Goal: Task Accomplishment & Management: Use online tool/utility

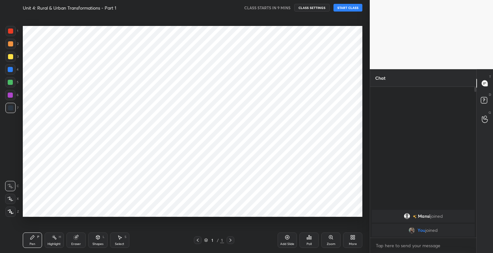
scroll to position [31865, 31733]
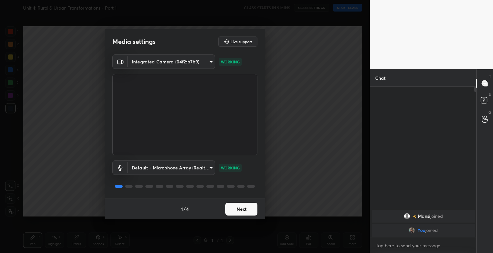
click at [237, 212] on button "Next" at bounding box center [241, 209] width 32 height 13
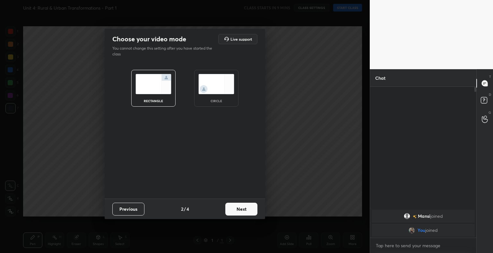
click at [237, 212] on button "Next" at bounding box center [241, 209] width 32 height 13
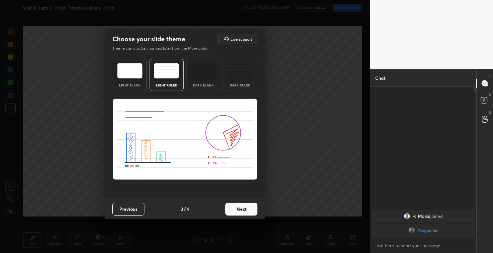
click at [237, 212] on button "Next" at bounding box center [241, 209] width 32 height 13
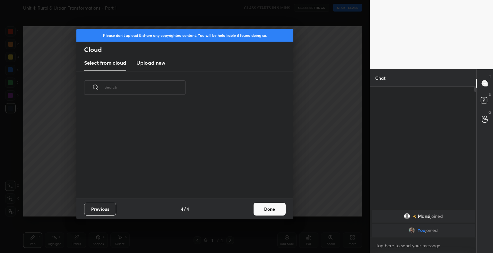
scroll to position [95, 206]
click at [152, 62] on h3 "Upload new" at bounding box center [150, 63] width 29 height 8
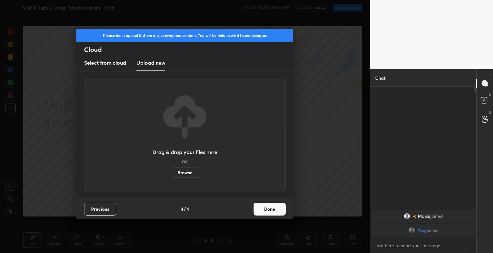
click at [195, 174] on label "Browse" at bounding box center [185, 173] width 29 height 10
click at [171, 174] on input "Browse" at bounding box center [171, 173] width 0 height 10
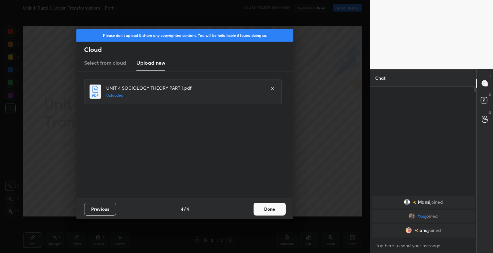
click at [269, 212] on button "Done" at bounding box center [269, 209] width 32 height 13
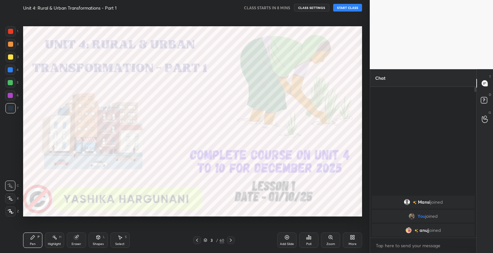
click at [205, 240] on icon at bounding box center [205, 241] width 4 height 4
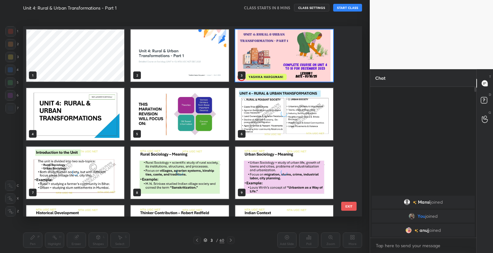
scroll to position [189, 336]
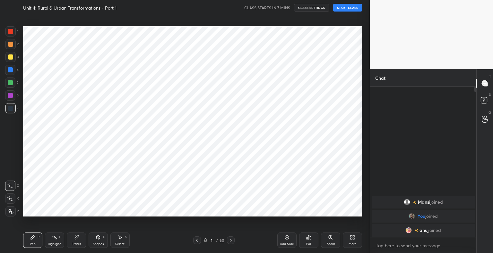
click at [14, 33] on div at bounding box center [10, 31] width 10 height 10
click at [100, 243] on div "Shapes" at bounding box center [98, 244] width 11 height 3
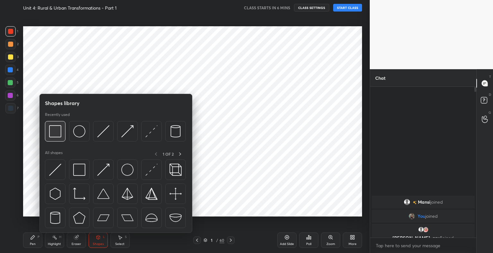
click at [53, 130] on img at bounding box center [55, 131] width 12 height 12
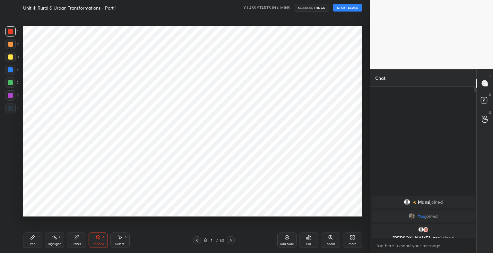
click at [74, 242] on div "Eraser" at bounding box center [76, 240] width 19 height 15
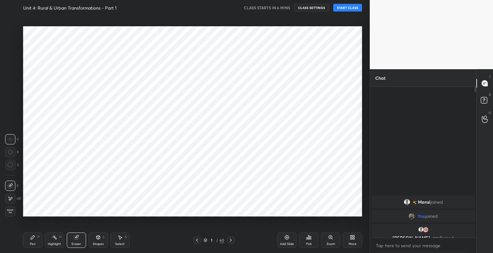
click at [13, 212] on span "Erase all" at bounding box center [10, 211] width 10 height 4
click at [11, 215] on div at bounding box center [10, 212] width 10 height 10
click at [101, 243] on div "Shapes" at bounding box center [98, 244] width 11 height 3
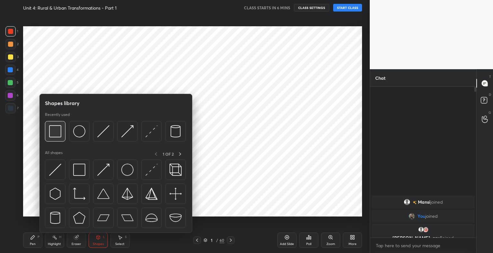
click at [62, 132] on div at bounding box center [55, 131] width 21 height 21
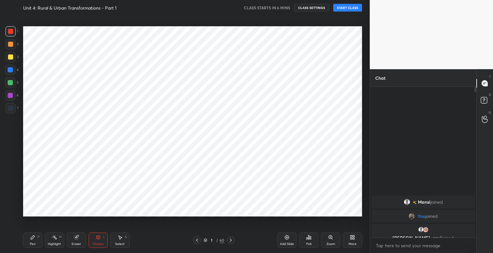
click at [38, 240] on div "Pen P" at bounding box center [32, 240] width 19 height 15
click at [13, 108] on div at bounding box center [10, 108] width 10 height 10
click at [14, 198] on div at bounding box center [10, 199] width 10 height 10
click at [14, 47] on div at bounding box center [10, 44] width 10 height 10
click at [100, 241] on div "Shapes L" at bounding box center [98, 240] width 19 height 15
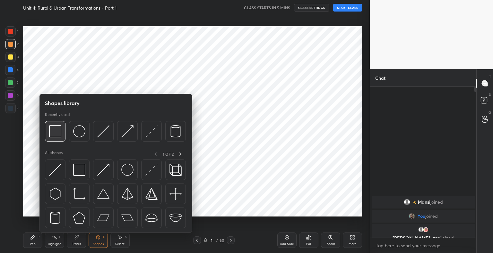
click at [56, 132] on img at bounding box center [55, 131] width 12 height 12
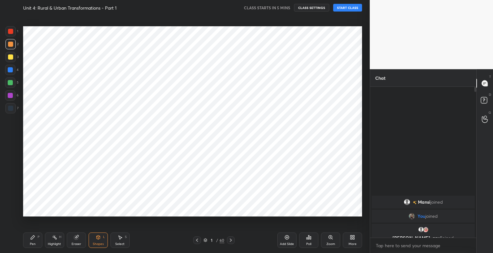
click at [13, 56] on div at bounding box center [10, 57] width 5 height 5
click at [33, 241] on div "Pen P" at bounding box center [32, 240] width 19 height 15
click at [10, 71] on div at bounding box center [10, 69] width 5 height 5
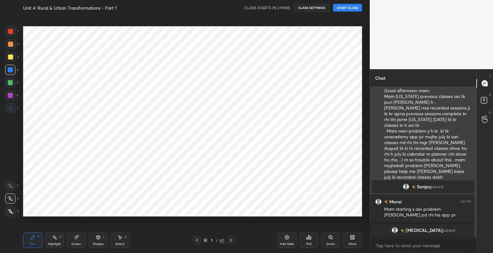
scroll to position [85, 0]
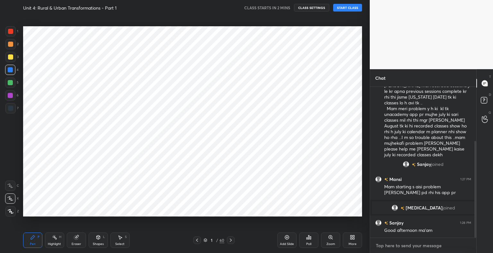
click at [401, 248] on textarea at bounding box center [423, 246] width 96 height 10
click at [360, 9] on button "START CLASS" at bounding box center [347, 8] width 29 height 8
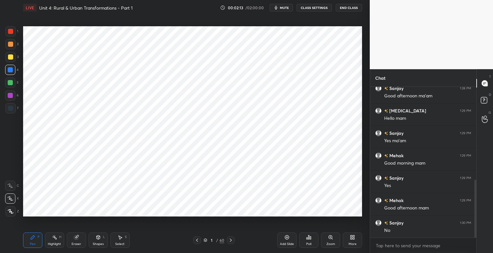
scroll to position [242, 0]
click at [13, 81] on div at bounding box center [10, 83] width 10 height 10
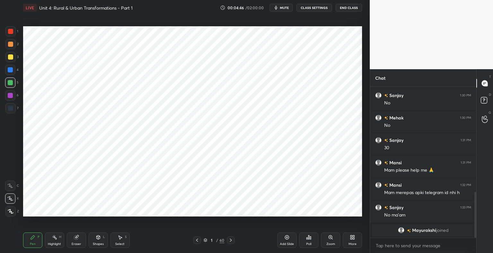
click at [13, 115] on div "7" at bounding box center [11, 109] width 13 height 13
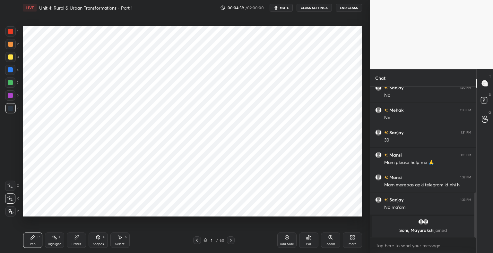
click at [95, 243] on div "Shapes" at bounding box center [98, 244] width 11 height 3
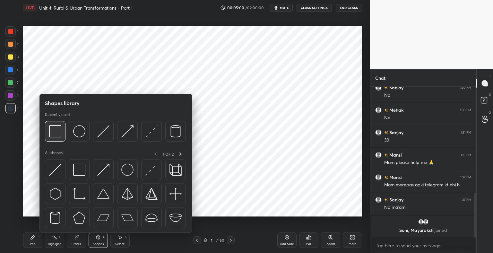
click at [52, 130] on img at bounding box center [55, 131] width 12 height 12
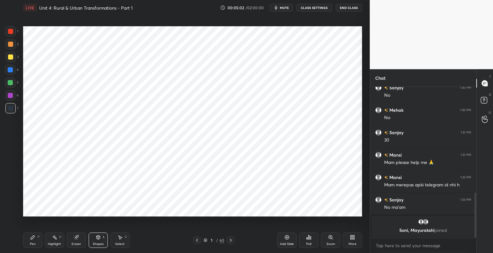
click at [36, 240] on div "Pen P" at bounding box center [32, 240] width 19 height 15
click at [11, 34] on div at bounding box center [10, 31] width 10 height 10
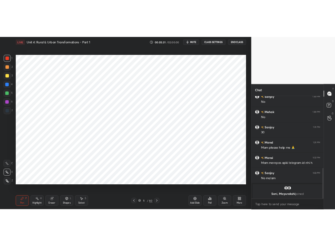
scroll to position [383, 0]
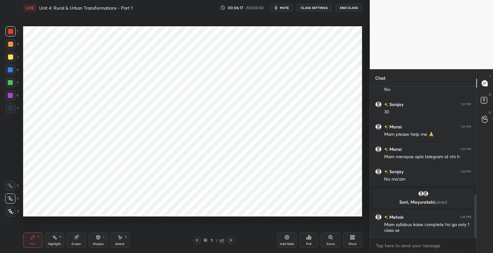
click at [13, 98] on div at bounding box center [10, 95] width 10 height 10
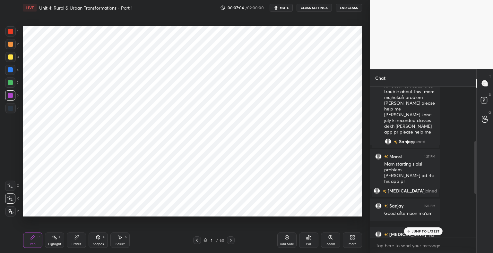
scroll to position [2, 2]
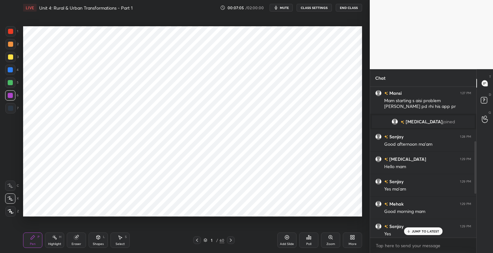
click at [413, 230] on p "JUMP TO LATEST" at bounding box center [426, 232] width 28 height 4
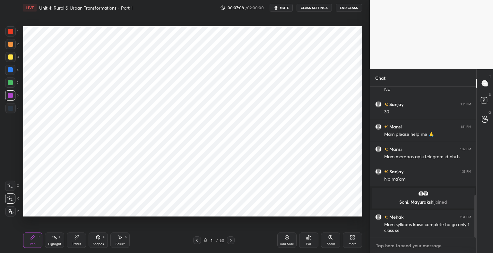
type textarea "x"
click at [404, 251] on textarea at bounding box center [423, 246] width 96 height 10
paste textarea "[URL][DOMAIN_NAME]"
type textarea "[URL][DOMAIN_NAME]"
type textarea "x"
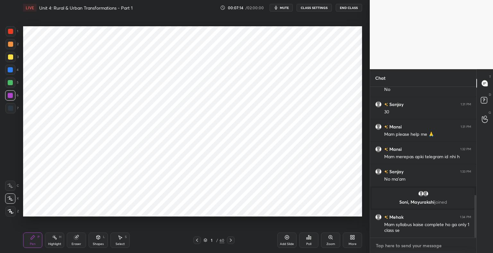
scroll to position [419, 0]
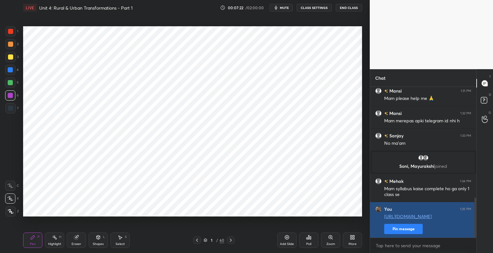
click at [405, 233] on button "Pin message" at bounding box center [403, 229] width 38 height 10
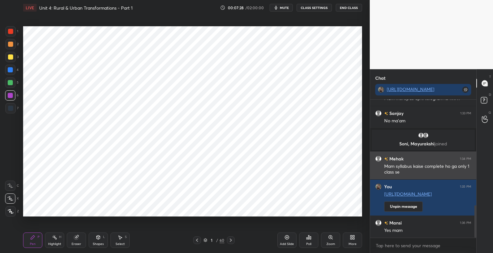
scroll to position [470, 0]
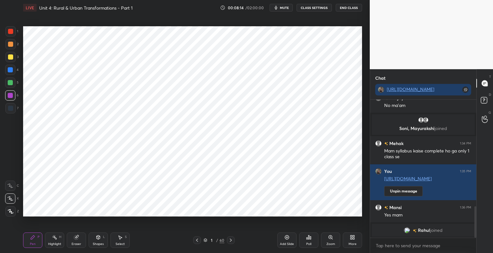
click at [13, 34] on div at bounding box center [10, 31] width 10 height 10
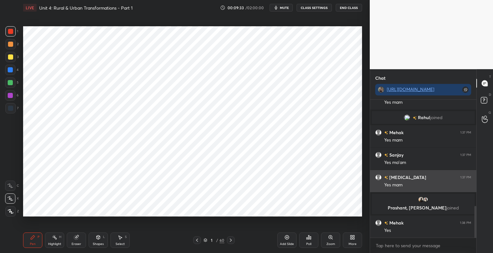
scroll to position [484, 0]
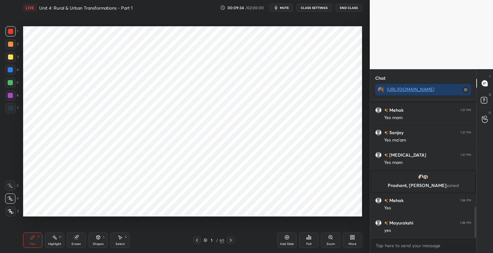
click at [12, 71] on div at bounding box center [10, 69] width 5 height 5
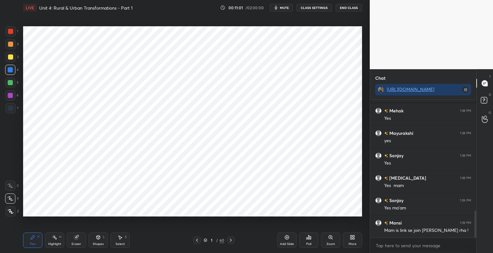
scroll to position [590, 0]
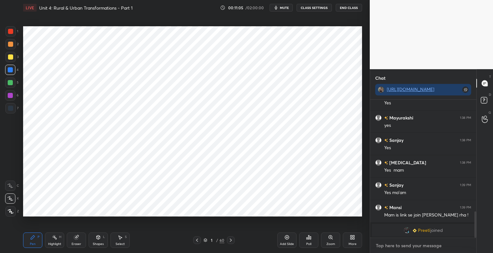
type textarea "x"
click at [443, 244] on textarea at bounding box center [423, 246] width 96 height 10
type textarea "e"
type textarea "x"
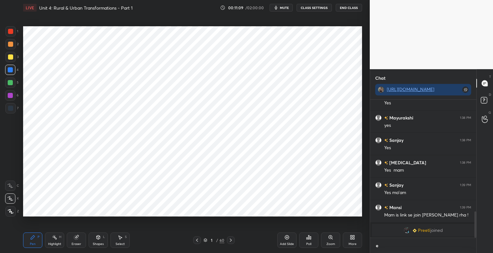
type textarea "ev"
type textarea "x"
type textarea "eve"
type textarea "x"
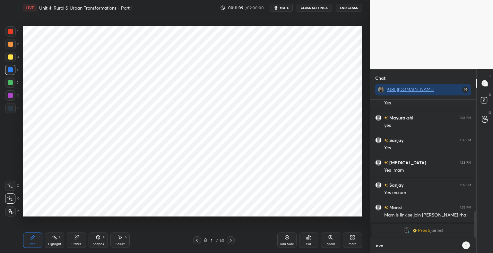
type textarea "ever"
type textarea "x"
type textarea "every"
type textarea "x"
type textarea "everyt"
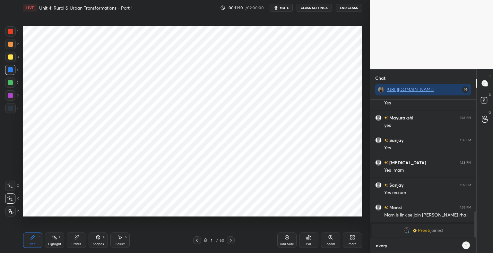
type textarea "x"
type textarea "everyth"
type textarea "x"
type textarea "everythi"
type textarea "x"
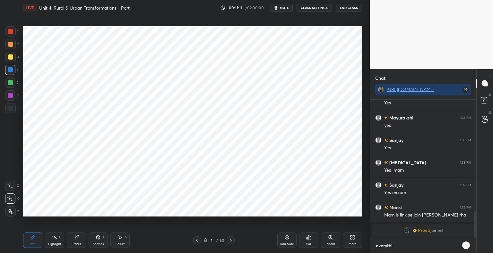
type textarea "everythin"
type textarea "x"
type textarea "everything"
type textarea "x"
type textarea "everythinga"
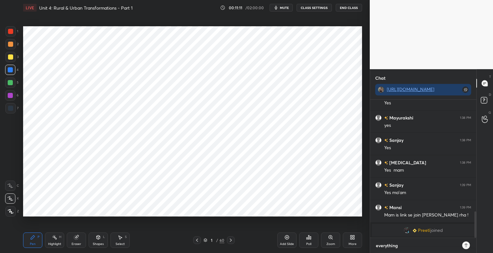
type textarea "x"
type textarea "everythingab"
type textarea "x"
type textarea "everythingabo"
type textarea "x"
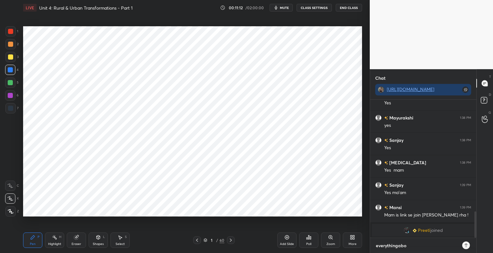
type textarea "everythingabou"
type textarea "x"
type textarea "everythingabout"
type textarea "x"
type textarea "everythingabouts"
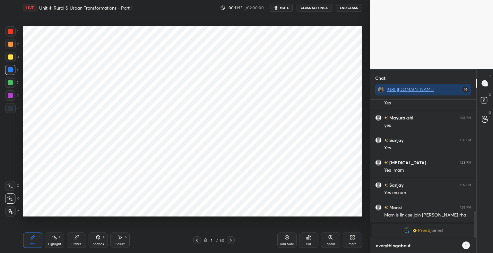
type textarea "x"
type textarea "everythingaboutso"
type textarea "x"
type textarea "everythingaboutsoc"
type textarea "x"
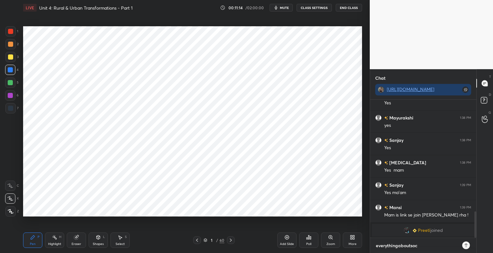
type textarea "everythingaboutsoci"
type textarea "x"
type textarea "everythingaboutsocio"
type textarea "x"
type textarea "everythingaboutsociol"
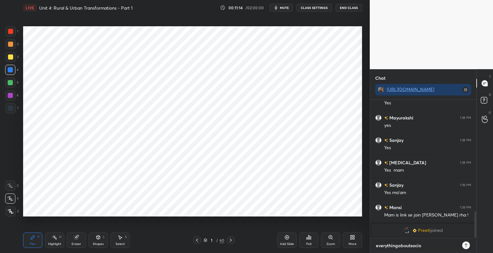
type textarea "x"
type textarea "everythingaboutsociolo"
type textarea "x"
type textarea "everythingaboutsociolog"
type textarea "x"
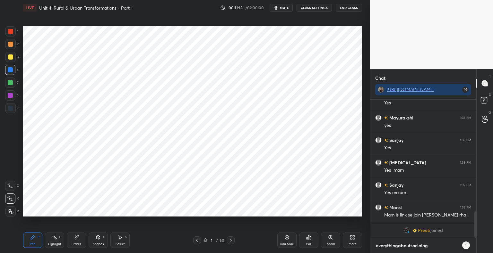
type textarea "everythingaboutsociology"
type textarea "x"
type textarea "everythingaboutsociology@"
type textarea "x"
type textarea "everythingaboutsociology@g"
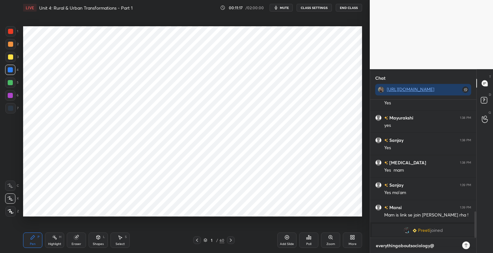
type textarea "x"
type textarea "everythingaboutsociology@gm"
type textarea "x"
type textarea "everythingaboutsociology@gma"
type textarea "x"
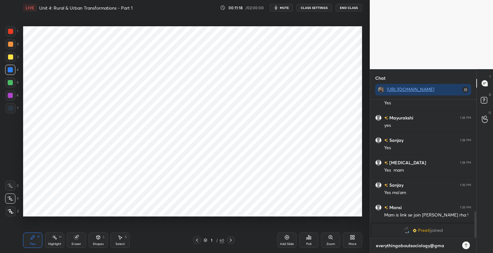
type textarea "everythingaboutsociology@gmai"
type textarea "x"
type textarea "[EMAIL_ADDRESS]"
type textarea "x"
type textarea "[EMAIL_ADDRESS]."
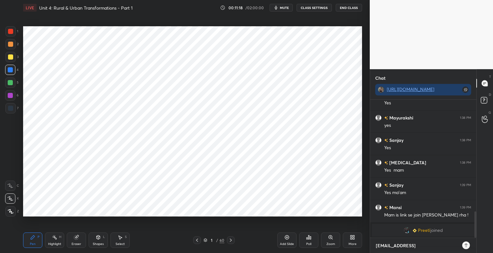
type textarea "x"
type textarea "everythingaboutsociology@gmail.c"
type textarea "x"
type textarea "[EMAIL_ADDRESS][DOMAIN_NAME]"
type textarea "x"
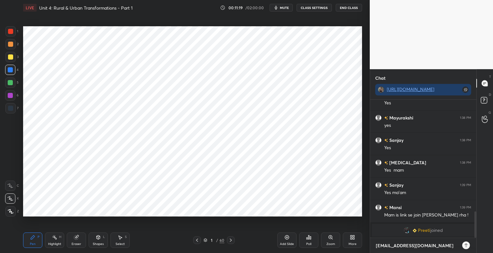
type textarea "[EMAIL_ADDRESS][DOMAIN_NAME]"
type textarea "x"
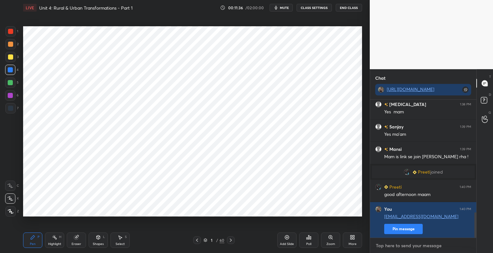
scroll to position [638, 0]
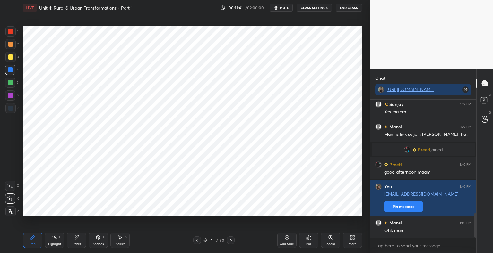
click at [230, 242] on icon at bounding box center [230, 240] width 5 height 5
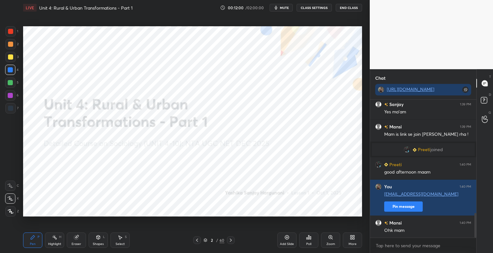
click at [12, 31] on div at bounding box center [10, 31] width 5 height 5
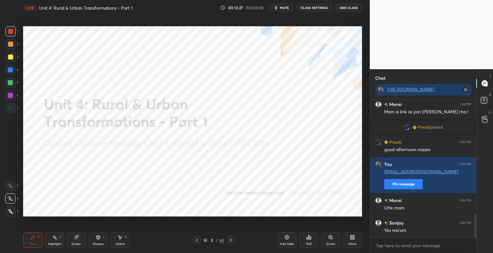
click at [75, 243] on div "Eraser" at bounding box center [77, 244] width 10 height 3
click at [12, 201] on icon at bounding box center [10, 198] width 5 height 5
click at [289, 243] on div "Add Slide" at bounding box center [287, 244] width 14 height 3
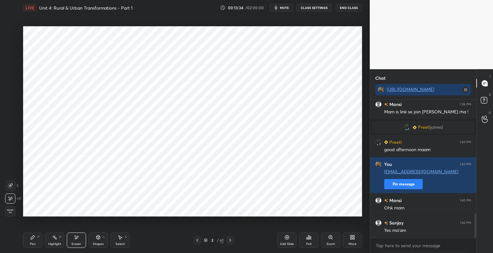
click at [38, 242] on div "Pen P" at bounding box center [32, 240] width 19 height 15
click at [11, 187] on icon at bounding box center [10, 186] width 5 height 4
click at [13, 209] on div at bounding box center [10, 212] width 10 height 10
click at [74, 242] on div "Eraser" at bounding box center [76, 240] width 19 height 15
click at [40, 238] on div "Pen P" at bounding box center [32, 240] width 19 height 15
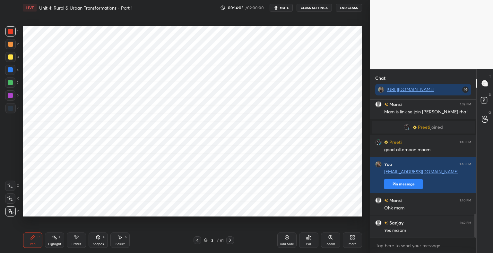
click at [12, 87] on div at bounding box center [10, 83] width 10 height 10
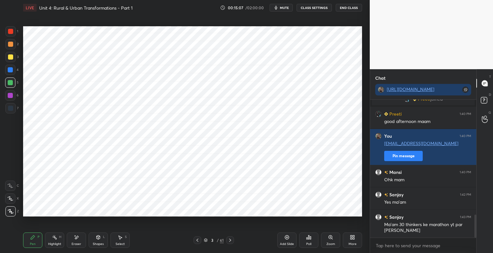
scroll to position [695, 0]
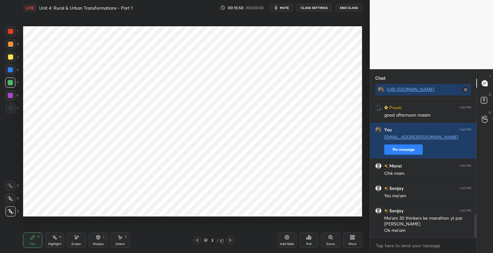
click at [13, 113] on div at bounding box center [10, 108] width 10 height 10
click at [100, 243] on div "Shapes" at bounding box center [98, 244] width 11 height 3
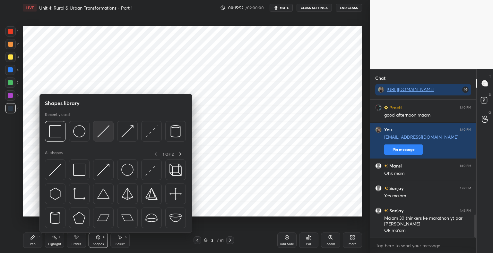
click at [100, 134] on img at bounding box center [103, 131] width 12 height 12
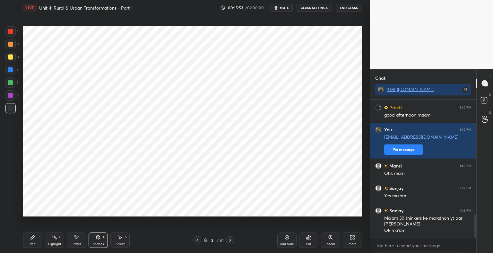
click at [99, 244] on div "Shapes" at bounding box center [98, 244] width 11 height 3
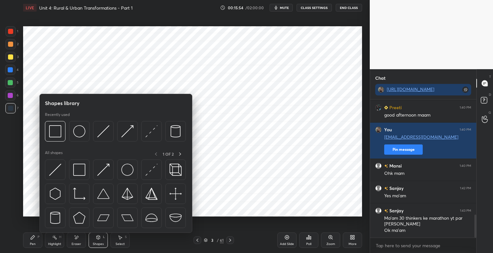
click at [34, 238] on icon at bounding box center [32, 237] width 5 height 5
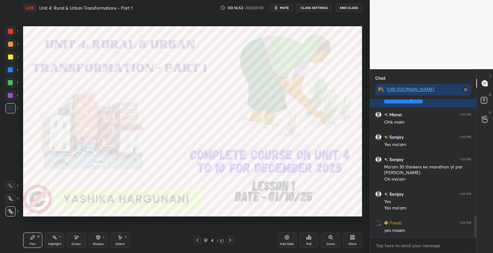
scroll to position [769, 0]
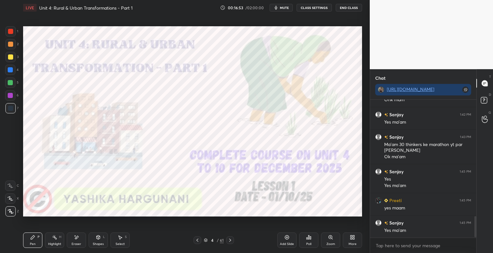
click at [12, 32] on div at bounding box center [10, 31] width 5 height 5
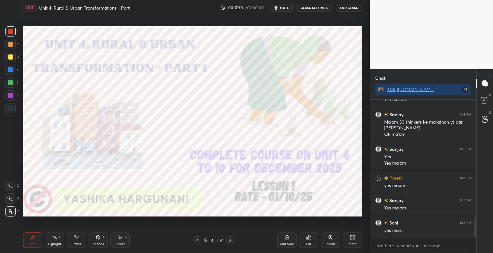
click at [198, 242] on icon at bounding box center [197, 240] width 2 height 3
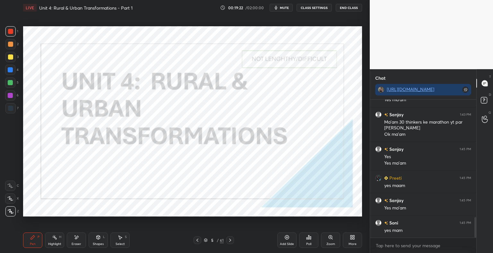
click at [101, 246] on div "Shapes" at bounding box center [98, 244] width 11 height 3
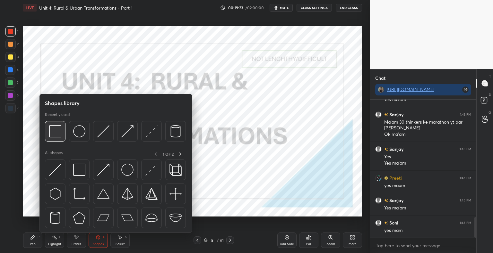
click at [56, 134] on img at bounding box center [55, 131] width 12 height 12
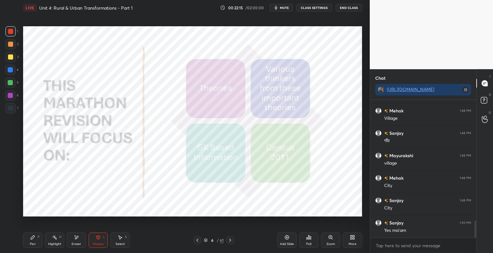
scroll to position [994, 0]
click at [198, 243] on icon at bounding box center [197, 240] width 5 height 5
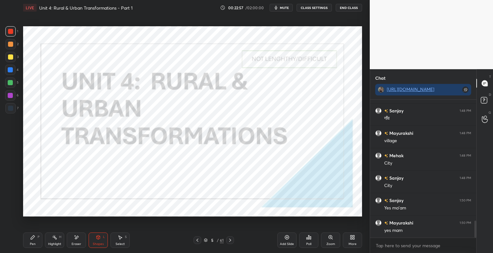
click at [33, 239] on icon at bounding box center [32, 237] width 5 height 5
click at [12, 199] on icon at bounding box center [10, 199] width 6 height 4
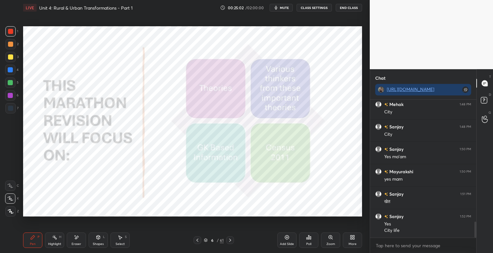
scroll to position [1068, 0]
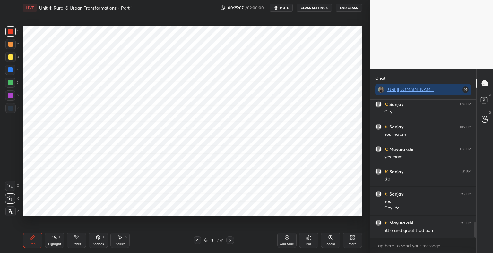
click at [31, 243] on div "Pen" at bounding box center [33, 244] width 6 height 3
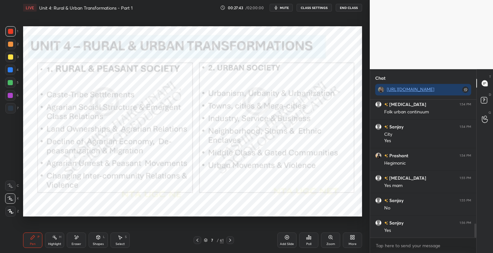
scroll to position [1231, 0]
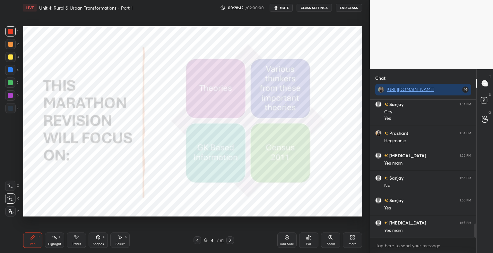
click at [289, 240] on icon at bounding box center [286, 237] width 5 height 5
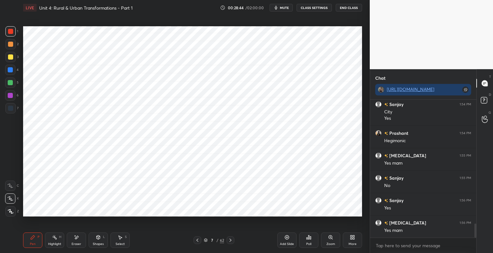
click at [99, 245] on div "Shapes" at bounding box center [98, 244] width 11 height 3
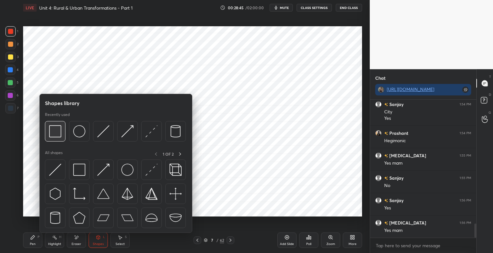
click at [56, 133] on img at bounding box center [55, 131] width 12 height 12
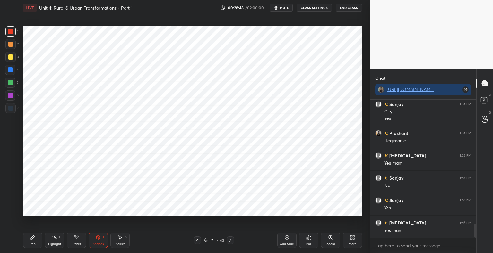
click at [36, 242] on div "Pen P" at bounding box center [32, 240] width 19 height 15
click at [12, 110] on div at bounding box center [10, 108] width 5 height 5
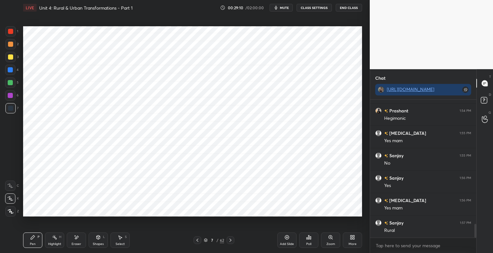
click at [10, 33] on div at bounding box center [10, 31] width 5 height 5
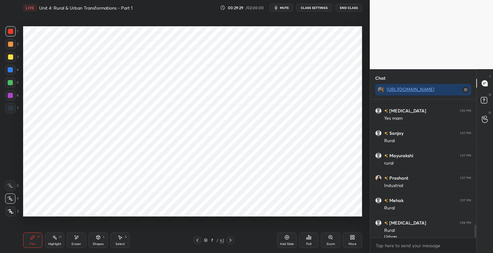
scroll to position [1350, 0]
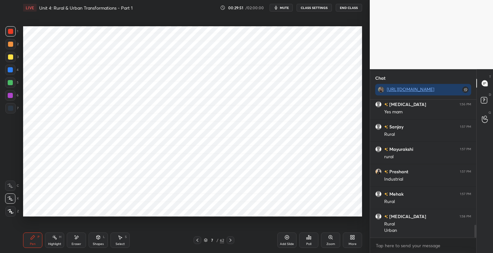
click at [74, 245] on div "Eraser" at bounding box center [77, 244] width 10 height 3
click at [32, 240] on icon at bounding box center [32, 237] width 5 height 5
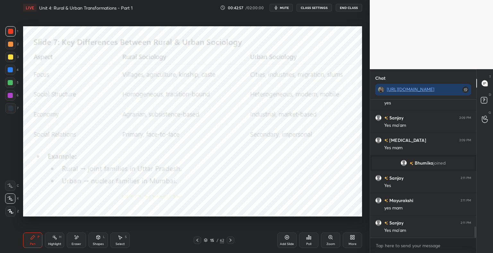
scroll to position [1587, 0]
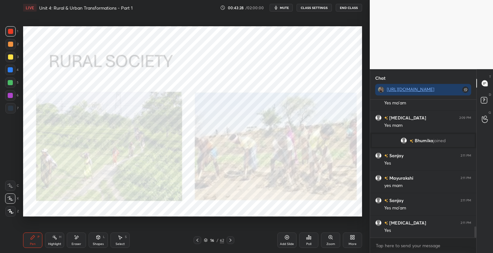
click at [230, 243] on icon at bounding box center [230, 240] width 5 height 5
click at [13, 109] on div at bounding box center [10, 108] width 10 height 10
click at [12, 32] on div at bounding box center [10, 31] width 5 height 5
click at [230, 241] on icon at bounding box center [230, 240] width 5 height 5
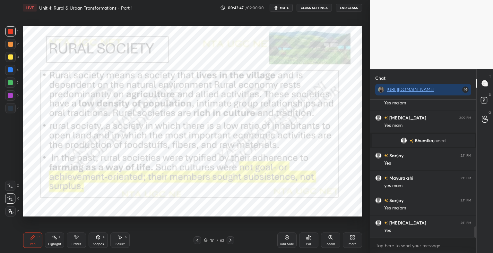
click at [102, 245] on div "Shapes" at bounding box center [98, 244] width 11 height 3
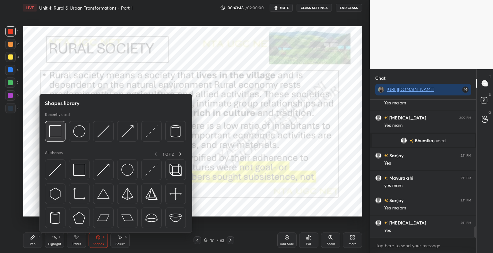
click at [60, 138] on div at bounding box center [55, 131] width 21 height 21
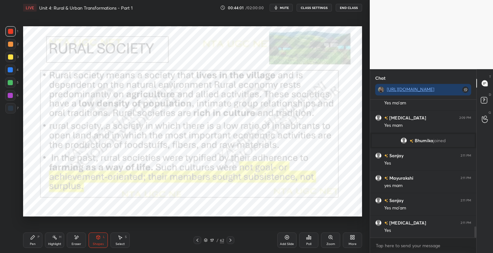
click at [99, 244] on div "Shapes" at bounding box center [98, 244] width 11 height 3
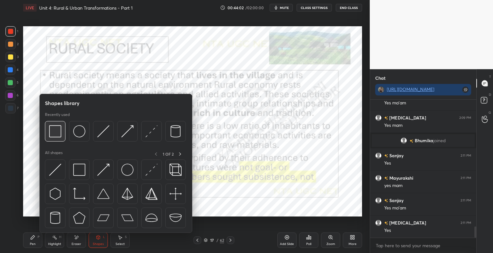
click at [55, 134] on img at bounding box center [55, 131] width 12 height 12
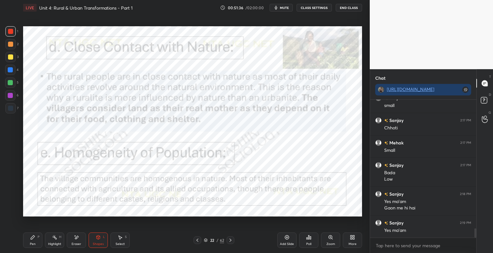
scroll to position [1936, 0]
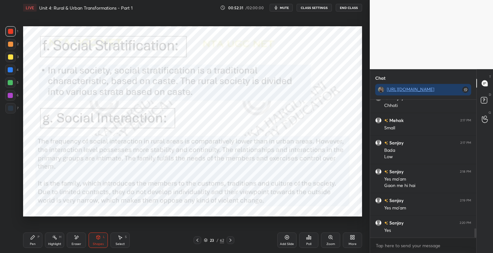
click at [37, 242] on div "Pen P" at bounding box center [32, 240] width 19 height 15
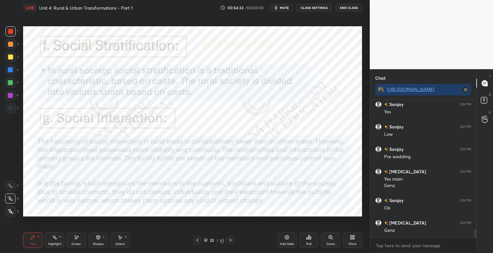
scroll to position [2077, 0]
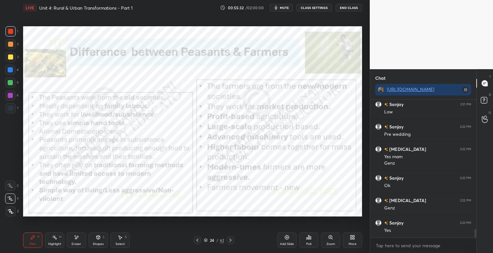
click at [13, 110] on div at bounding box center [10, 108] width 10 height 10
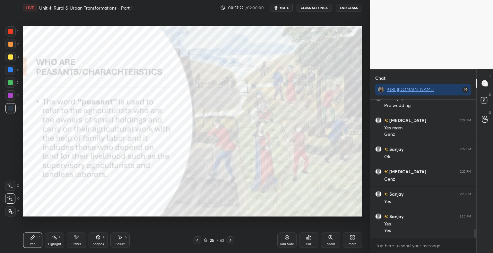
scroll to position [2129, 0]
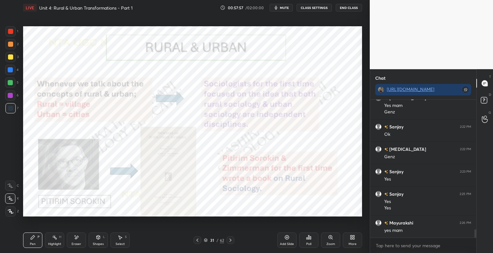
click at [196, 242] on icon at bounding box center [197, 240] width 5 height 5
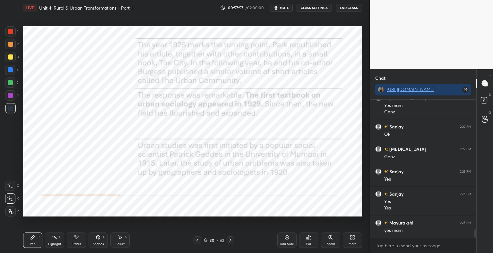
click at [289, 239] on icon at bounding box center [286, 237] width 5 height 5
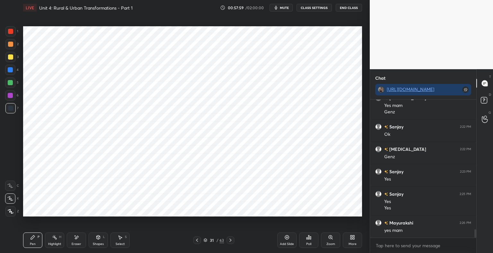
click at [101, 247] on div "Shapes L" at bounding box center [98, 240] width 19 height 15
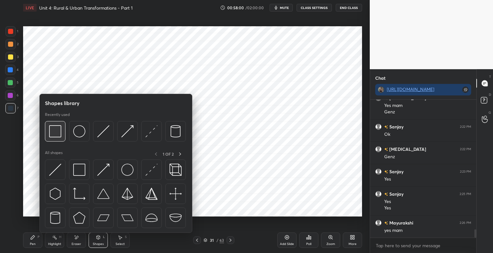
click at [56, 134] on img at bounding box center [55, 131] width 12 height 12
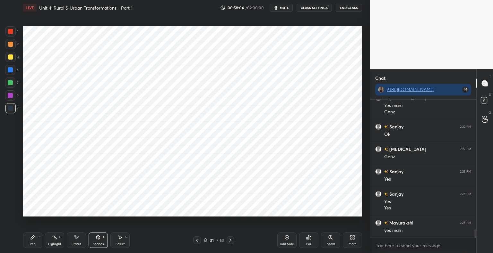
click at [31, 238] on icon at bounding box center [33, 238] width 4 height 4
click at [13, 32] on div at bounding box center [10, 31] width 5 height 5
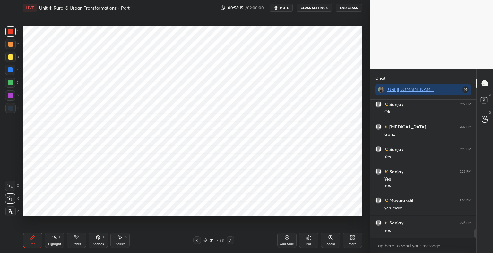
scroll to position [2174, 0]
click at [94, 238] on div "Shapes L" at bounding box center [98, 240] width 19 height 15
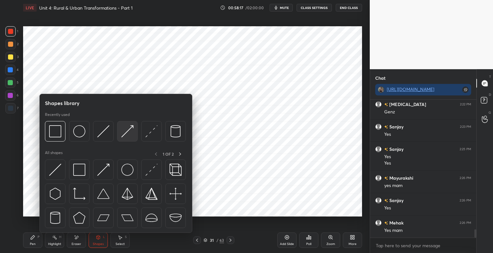
click at [128, 136] on img at bounding box center [127, 131] width 12 height 12
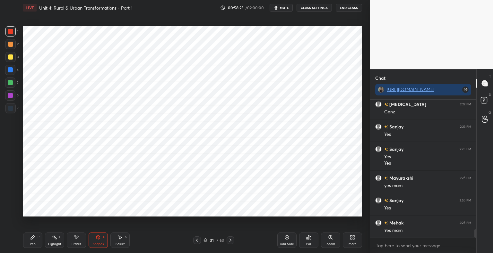
click at [12, 108] on div at bounding box center [10, 108] width 5 height 5
click at [33, 241] on div "Pen P" at bounding box center [32, 240] width 19 height 15
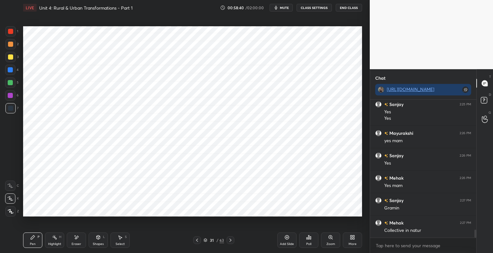
scroll to position [2241, 0]
click at [77, 244] on div "Eraser" at bounding box center [77, 244] width 10 height 3
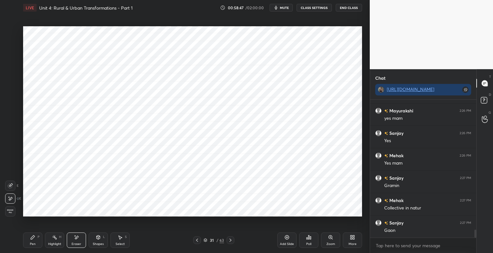
click at [34, 241] on div "Pen P" at bounding box center [32, 240] width 19 height 15
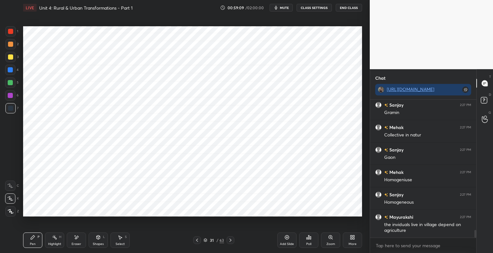
click at [13, 71] on div at bounding box center [10, 70] width 10 height 10
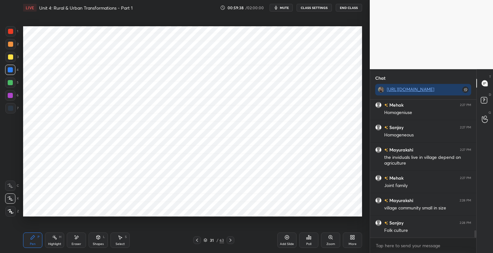
scroll to position [2404, 0]
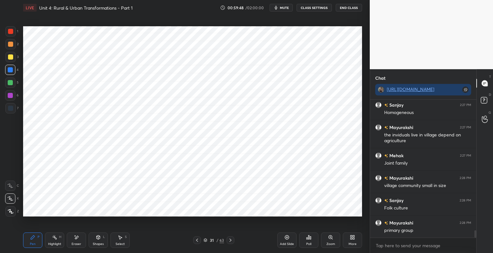
click at [101, 242] on div "Shapes L" at bounding box center [98, 240] width 19 height 15
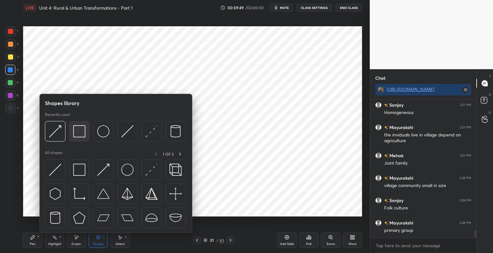
click at [78, 131] on img at bounding box center [79, 131] width 12 height 12
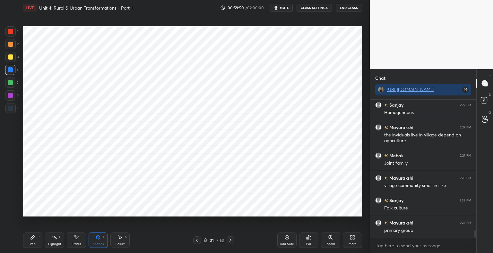
scroll to position [2426, 0]
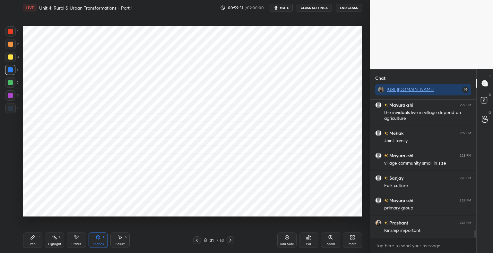
click at [10, 111] on div at bounding box center [10, 108] width 5 height 5
click at [33, 241] on div "Pen P" at bounding box center [32, 240] width 19 height 15
click at [13, 31] on div at bounding box center [10, 31] width 10 height 10
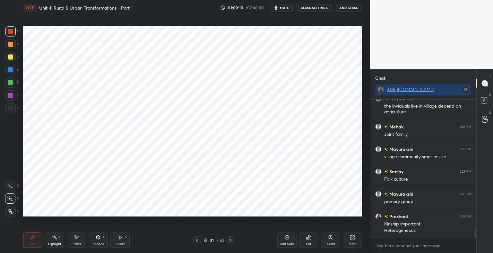
click at [14, 109] on div at bounding box center [10, 108] width 10 height 10
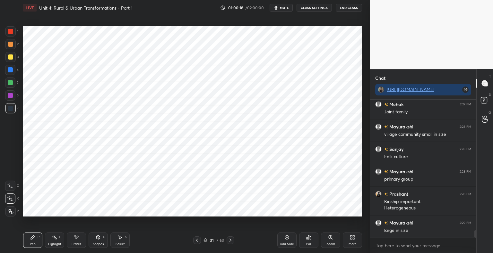
scroll to position [2478, 0]
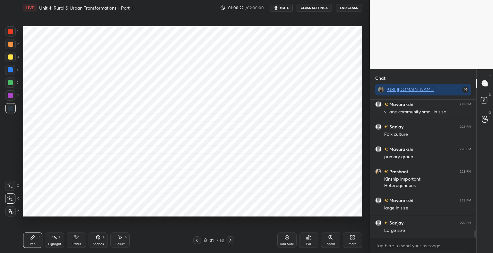
click at [14, 70] on div at bounding box center [10, 70] width 10 height 10
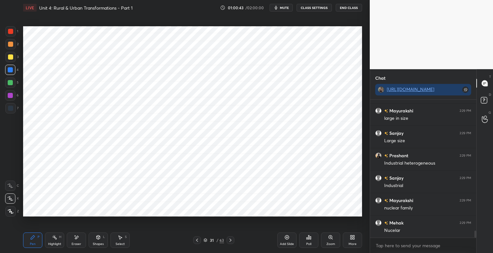
scroll to position [2590, 0]
click at [11, 98] on div at bounding box center [10, 95] width 5 height 5
click at [11, 109] on div at bounding box center [10, 108] width 5 height 5
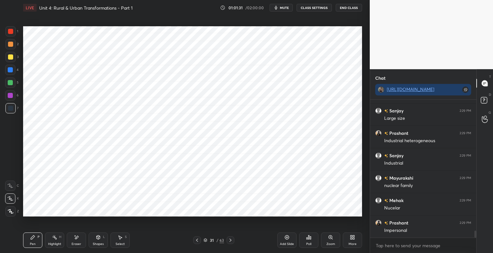
click at [100, 244] on div "Shapes" at bounding box center [98, 244] width 11 height 3
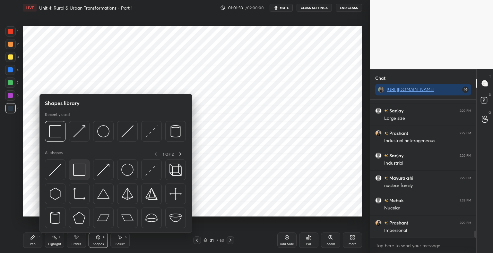
click at [79, 171] on img at bounding box center [79, 170] width 12 height 12
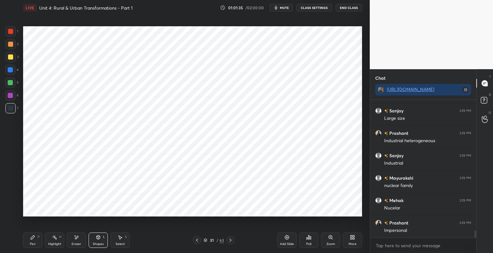
scroll to position [2612, 0]
click at [11, 84] on div at bounding box center [10, 82] width 5 height 5
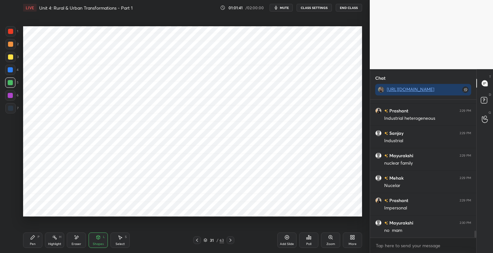
scroll to position [2635, 0]
click at [12, 110] on div at bounding box center [10, 108] width 5 height 5
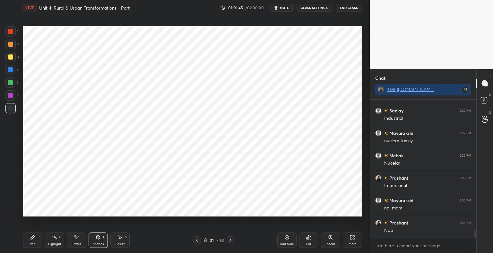
click at [10, 74] on div at bounding box center [10, 70] width 10 height 10
click at [11, 33] on div at bounding box center [10, 31] width 5 height 5
click at [11, 99] on div at bounding box center [10, 95] width 10 height 10
click at [37, 238] on div "Pen P" at bounding box center [32, 240] width 19 height 15
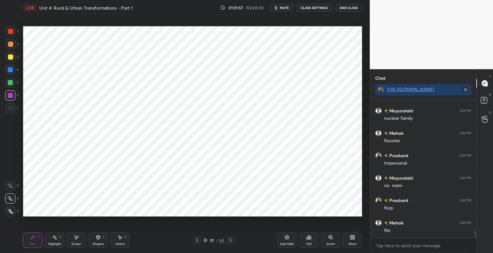
click at [12, 33] on div at bounding box center [10, 31] width 5 height 5
click at [9, 58] on div at bounding box center [10, 57] width 5 height 5
click at [12, 99] on div at bounding box center [10, 95] width 10 height 10
click at [207, 241] on div "31 / 63" at bounding box center [213, 241] width 21 height 6
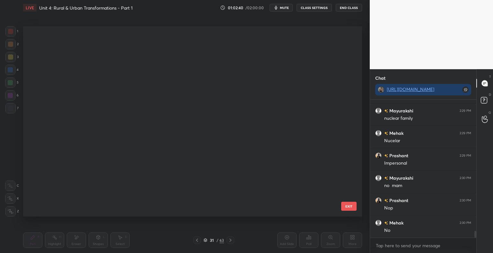
scroll to position [189, 336]
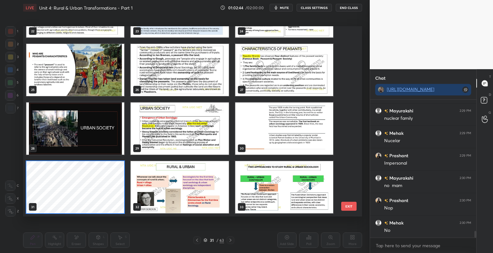
click at [101, 125] on img "grid" at bounding box center [75, 129] width 98 height 52
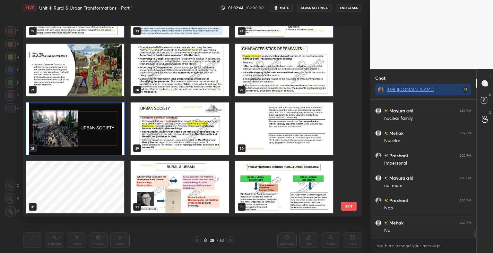
click at [101, 125] on img "grid" at bounding box center [75, 129] width 98 height 52
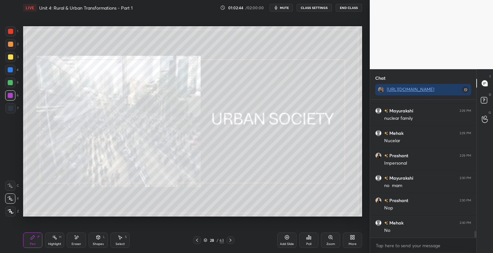
scroll to position [2680, 0]
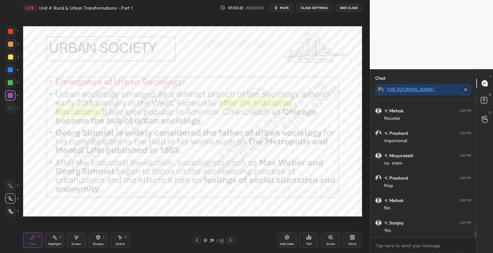
click at [100, 242] on div "Shapes L" at bounding box center [98, 240] width 19 height 15
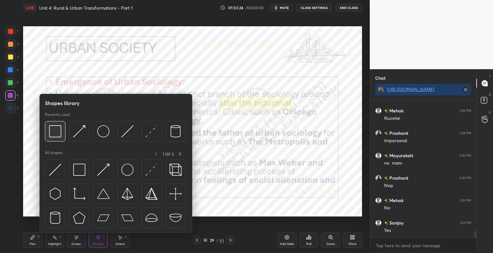
click at [62, 132] on div at bounding box center [55, 131] width 21 height 21
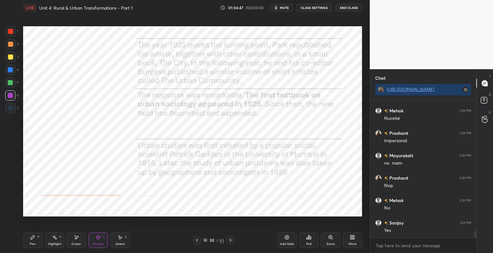
click at [36, 244] on div "Pen P" at bounding box center [32, 240] width 19 height 15
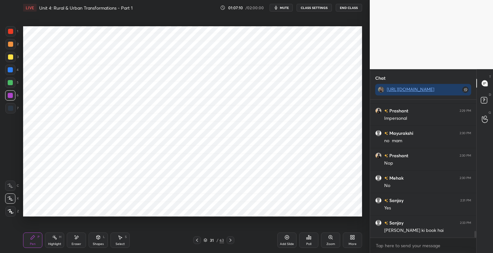
scroll to position [2725, 0]
click at [209, 239] on div "31" at bounding box center [212, 241] width 6 height 4
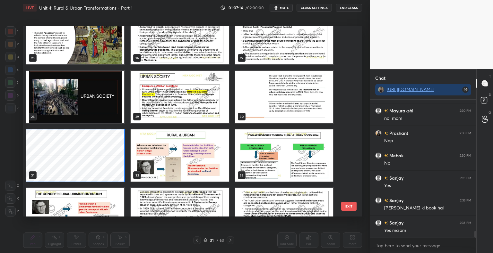
scroll to position [488, 0]
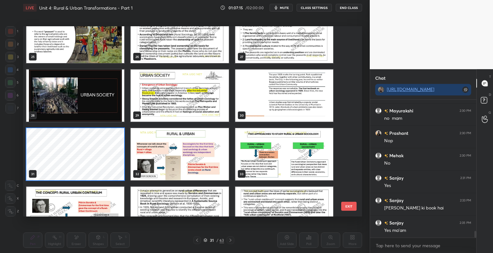
click at [197, 151] on img "grid" at bounding box center [180, 154] width 98 height 52
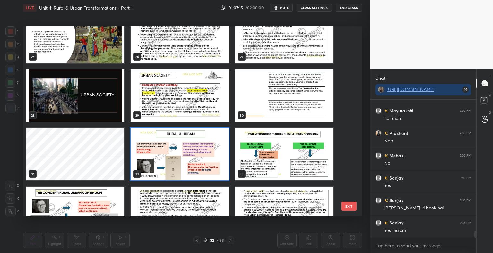
click at [197, 151] on img "grid" at bounding box center [180, 154] width 98 height 52
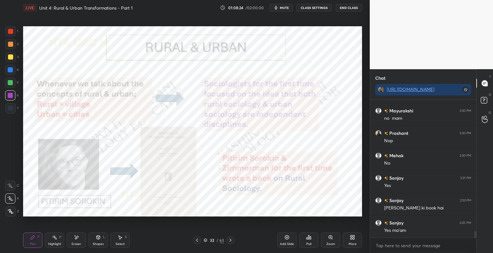
click at [14, 111] on div at bounding box center [10, 108] width 10 height 10
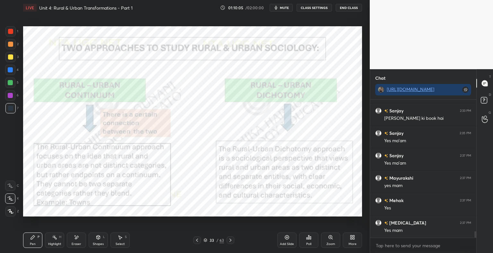
scroll to position [2837, 0]
click at [196, 241] on icon at bounding box center [196, 240] width 5 height 5
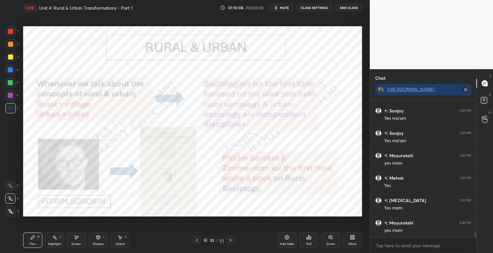
scroll to position [2859, 0]
click at [291, 243] on div "Add Slide" at bounding box center [287, 244] width 14 height 3
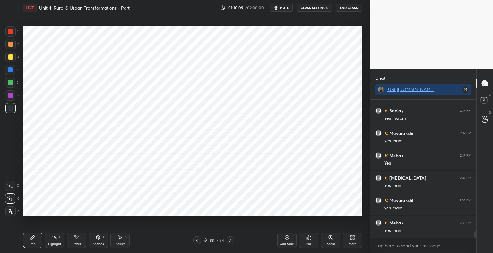
scroll to position [2882, 0]
click at [100, 244] on div "Shapes" at bounding box center [98, 244] width 11 height 3
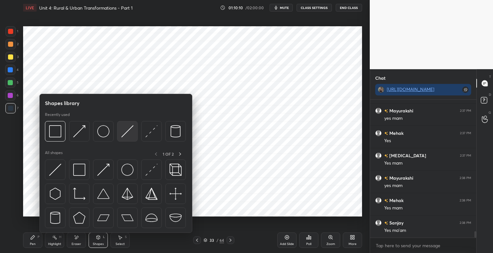
click at [125, 133] on img at bounding box center [127, 131] width 12 height 12
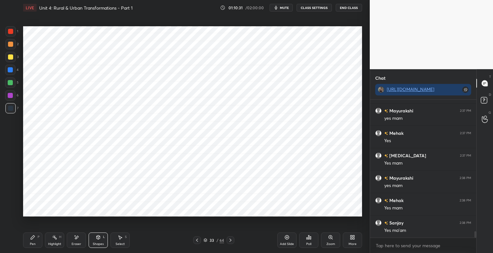
click at [13, 32] on div at bounding box center [10, 31] width 10 height 10
click at [28, 240] on div "Pen P" at bounding box center [32, 240] width 19 height 15
click at [14, 113] on div at bounding box center [10, 108] width 10 height 10
click at [14, 71] on div at bounding box center [10, 70] width 10 height 10
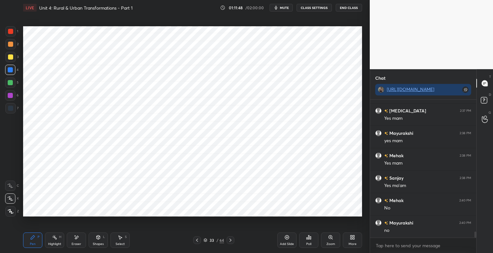
scroll to position [2949, 0]
click at [12, 33] on div at bounding box center [10, 31] width 5 height 5
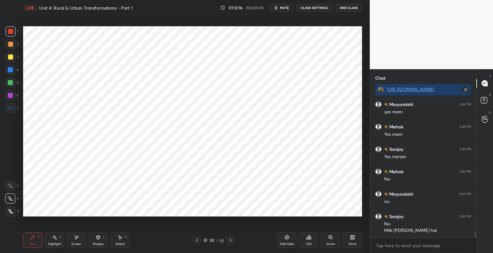
scroll to position [2962, 0]
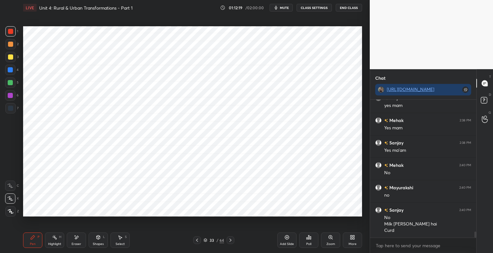
click at [10, 109] on div at bounding box center [10, 108] width 5 height 5
click at [77, 243] on div "Eraser" at bounding box center [77, 244] width 10 height 3
click at [36, 237] on div "Pen P" at bounding box center [32, 240] width 19 height 15
click at [14, 33] on div at bounding box center [10, 31] width 10 height 10
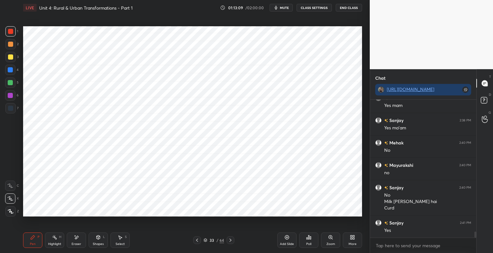
click at [13, 113] on div at bounding box center [10, 108] width 10 height 10
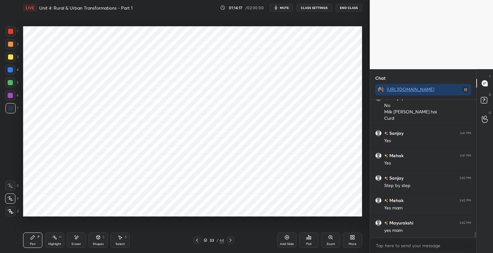
scroll to position [3097, 0]
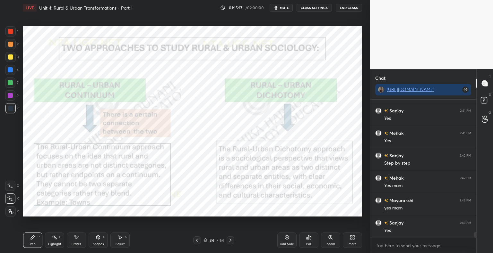
click at [106, 244] on div "Shapes L" at bounding box center [98, 240] width 19 height 15
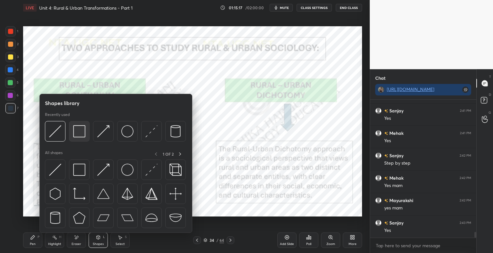
scroll to position [3119, 0]
click at [79, 134] on img at bounding box center [79, 131] width 12 height 12
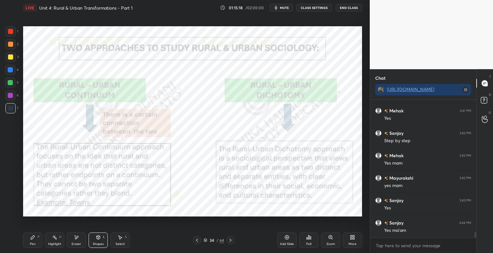
scroll to position [3142, 0]
click at [28, 245] on div "Pen P" at bounding box center [32, 240] width 19 height 15
click at [204, 239] on icon at bounding box center [205, 241] width 4 height 4
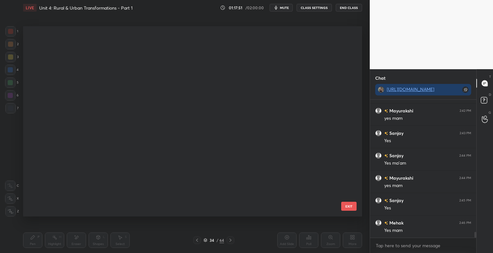
scroll to position [189, 336]
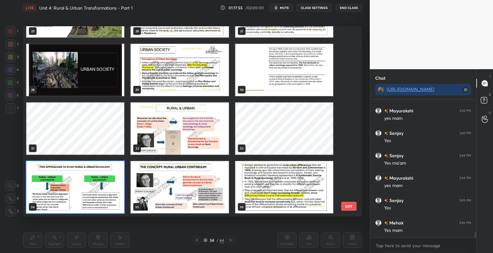
click at [169, 199] on img "grid" at bounding box center [180, 187] width 98 height 52
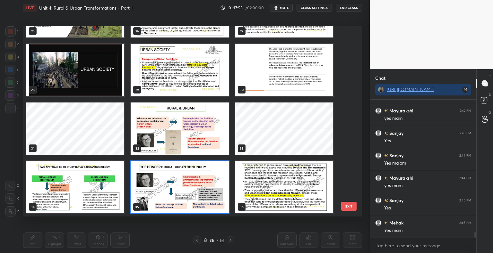
click at [169, 199] on img "grid" at bounding box center [180, 187] width 98 height 52
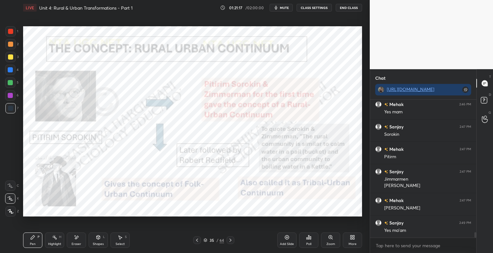
scroll to position [3328, 0]
click at [287, 242] on div "Add Slide" at bounding box center [286, 240] width 19 height 15
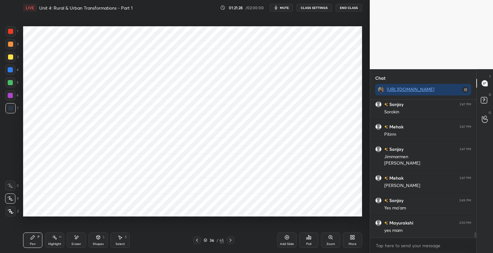
scroll to position [3350, 0]
click at [99, 242] on div "Shapes L" at bounding box center [98, 240] width 19 height 15
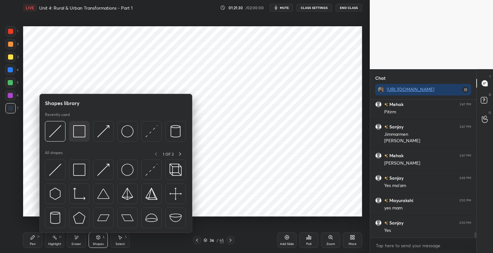
click at [79, 132] on img at bounding box center [79, 131] width 12 height 12
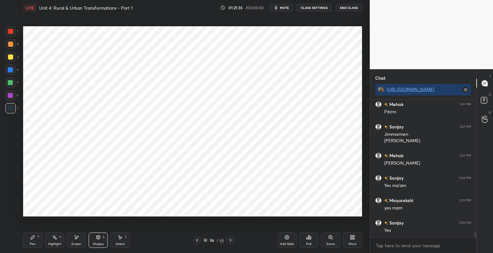
click at [29, 238] on div "Pen P" at bounding box center [32, 240] width 19 height 15
click at [10, 31] on div at bounding box center [10, 31] width 5 height 5
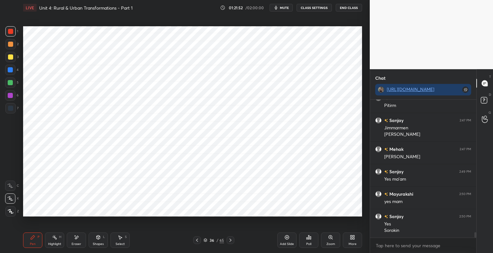
scroll to position [3379, 0]
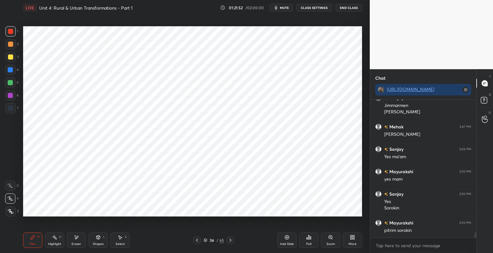
click at [7, 109] on div at bounding box center [10, 108] width 10 height 10
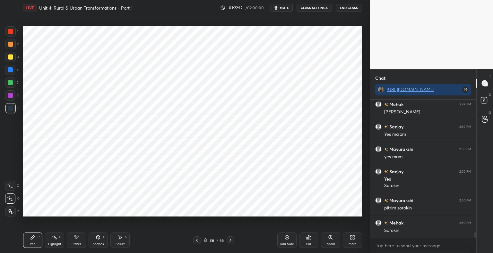
click at [12, 70] on div at bounding box center [10, 69] width 5 height 5
click at [0, 111] on div "1 2 3 4 5 6 7 C X Z E E Erase all H H" at bounding box center [10, 121] width 21 height 191
click at [1, 110] on div "1 2 3 4 5 6 7 C X Z E E Erase all H H" at bounding box center [10, 121] width 21 height 191
click at [9, 110] on div at bounding box center [10, 108] width 5 height 5
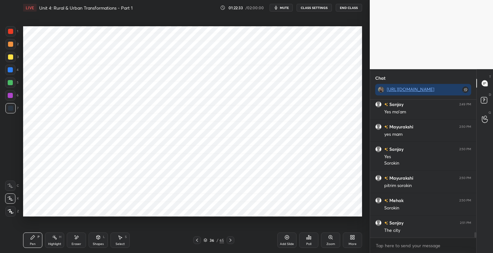
click at [197, 240] on icon at bounding box center [197, 240] width 2 height 3
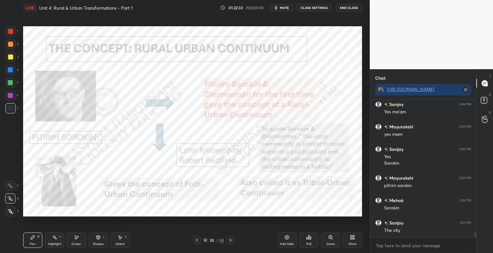
click at [198, 239] on icon at bounding box center [196, 240] width 5 height 5
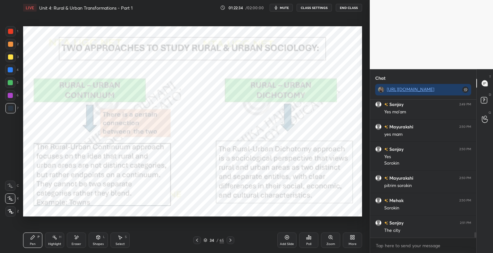
click at [197, 240] on icon at bounding box center [196, 240] width 5 height 5
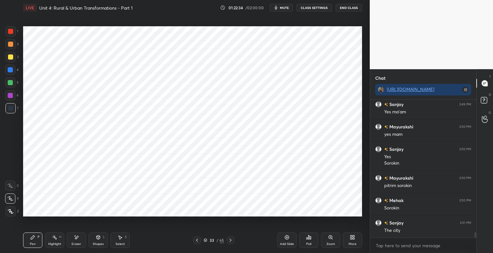
click at [197, 239] on icon at bounding box center [196, 240] width 5 height 5
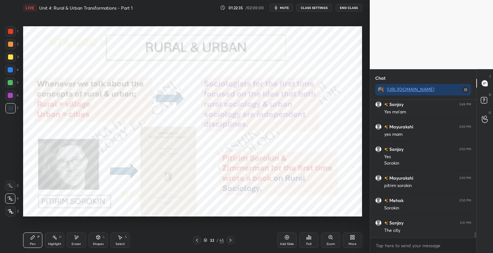
scroll to position [3430, 0]
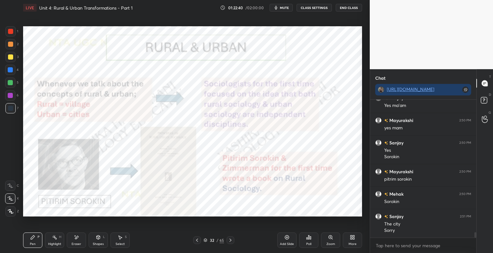
click at [231, 241] on icon at bounding box center [230, 240] width 2 height 3
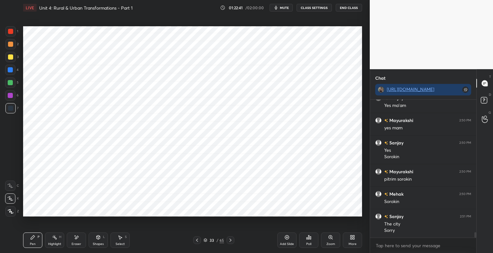
click at [231, 241] on icon at bounding box center [230, 240] width 2 height 3
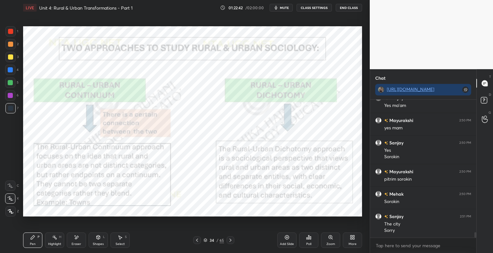
click at [228, 241] on icon at bounding box center [230, 240] width 5 height 5
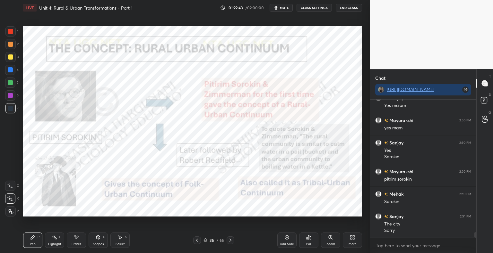
click at [229, 242] on icon at bounding box center [230, 240] width 5 height 5
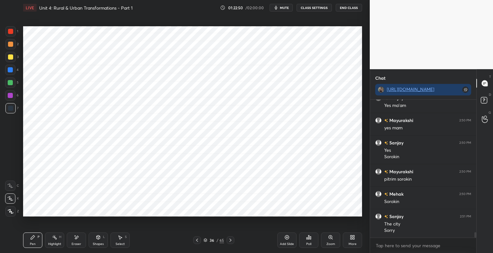
scroll to position [3437, 0]
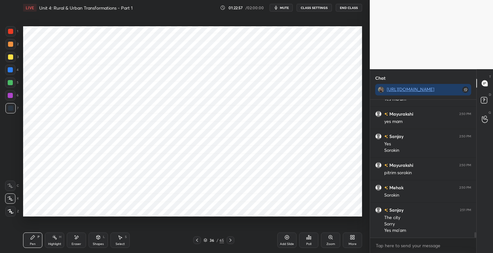
click at [73, 241] on div "Eraser" at bounding box center [76, 240] width 19 height 15
click at [37, 238] on div "Pen P" at bounding box center [32, 240] width 19 height 15
click at [101, 243] on div "Shapes" at bounding box center [98, 244] width 11 height 3
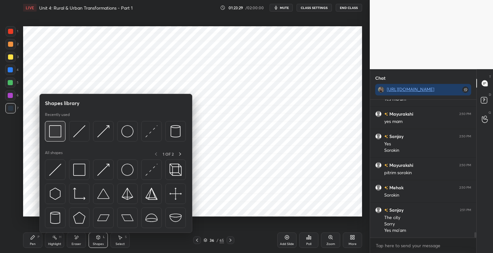
click at [57, 132] on img at bounding box center [55, 131] width 12 height 12
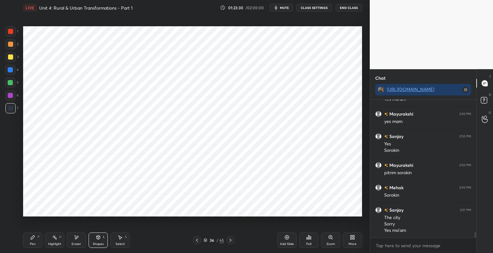
click at [12, 71] on div at bounding box center [10, 69] width 5 height 5
click at [36, 241] on div "Pen P" at bounding box center [32, 240] width 19 height 15
click at [13, 34] on div at bounding box center [10, 31] width 5 height 5
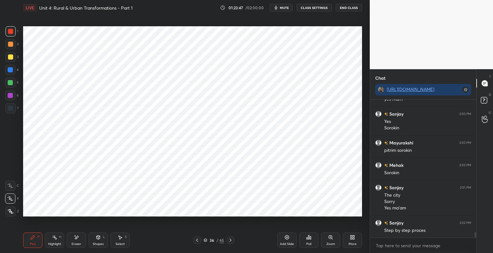
scroll to position [3482, 0]
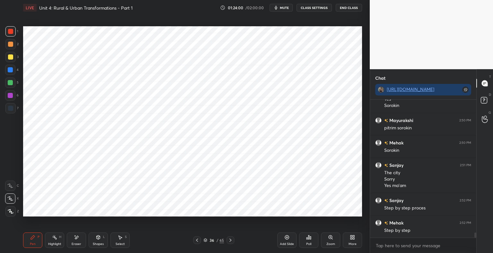
click at [11, 110] on div at bounding box center [10, 108] width 5 height 5
click at [97, 235] on icon at bounding box center [98, 237] width 5 height 5
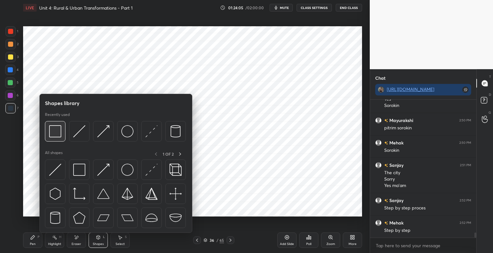
click at [55, 130] on img at bounding box center [55, 131] width 12 height 12
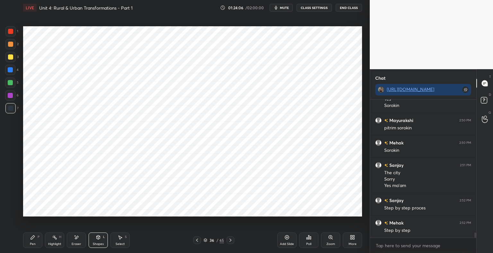
scroll to position [3504, 0]
click at [94, 239] on div "Shapes L" at bounding box center [98, 240] width 19 height 15
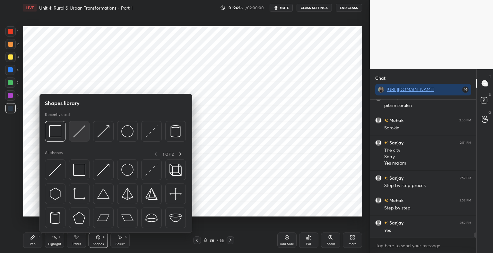
click at [79, 132] on img at bounding box center [79, 131] width 12 height 12
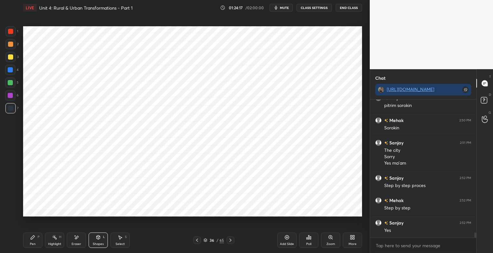
click at [101, 240] on div "Shapes L" at bounding box center [98, 240] width 19 height 15
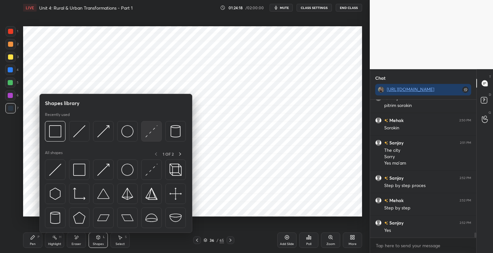
click at [155, 136] on img at bounding box center [151, 131] width 12 height 12
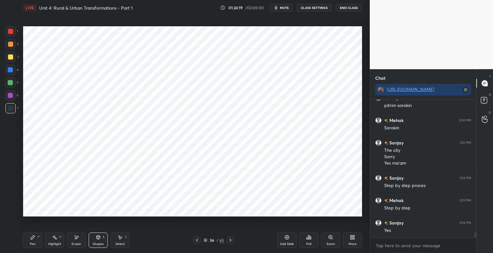
click at [12, 31] on div at bounding box center [10, 31] width 5 height 5
click at [35, 242] on div "Pen P" at bounding box center [32, 240] width 19 height 15
click at [12, 110] on div at bounding box center [10, 108] width 5 height 5
click at [12, 71] on div at bounding box center [10, 69] width 5 height 5
click at [100, 242] on div "Shapes L" at bounding box center [98, 240] width 19 height 15
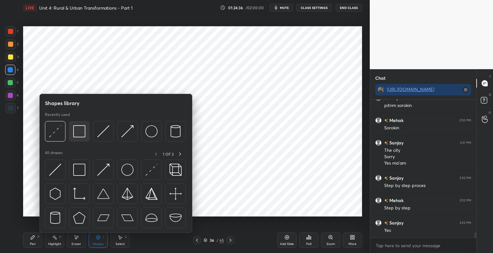
click at [81, 130] on img at bounding box center [79, 131] width 12 height 12
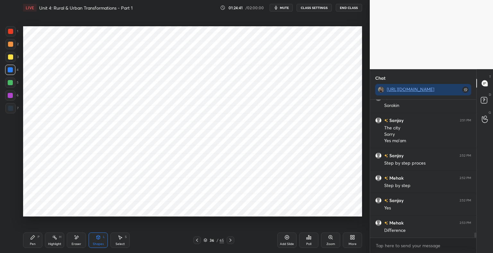
scroll to position [3549, 0]
click at [6, 109] on div at bounding box center [10, 108] width 10 height 10
click at [13, 33] on div at bounding box center [10, 31] width 5 height 5
click at [34, 236] on icon at bounding box center [32, 237] width 5 height 5
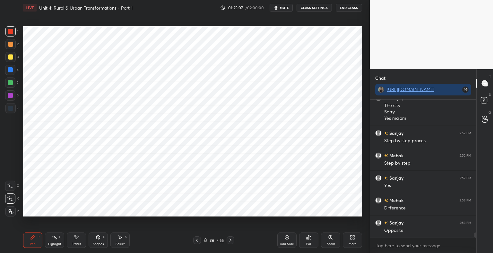
click at [99, 240] on icon at bounding box center [98, 237] width 5 height 5
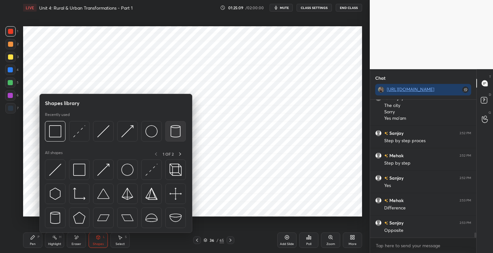
click at [177, 134] on img at bounding box center [175, 131] width 12 height 12
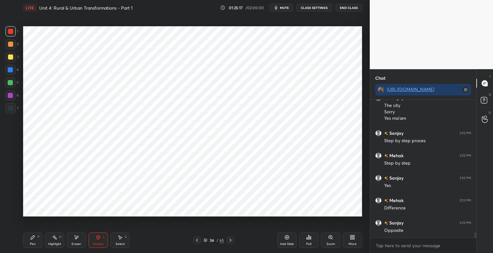
scroll to position [3564, 0]
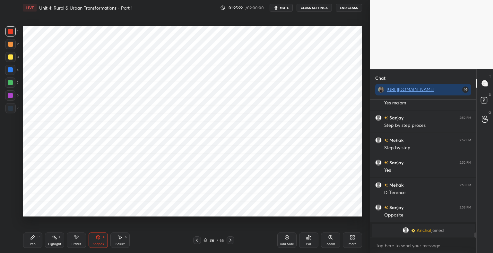
click at [100, 238] on icon at bounding box center [99, 238] width 4 height 4
click at [38, 241] on div "Pen P" at bounding box center [32, 240] width 19 height 15
click at [8, 87] on div at bounding box center [10, 83] width 10 height 10
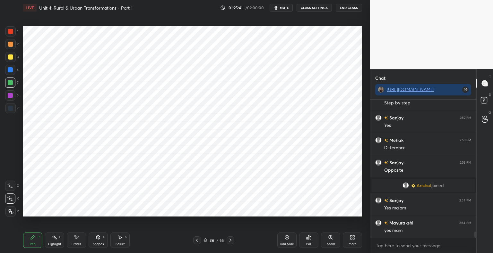
scroll to position [3004, 0]
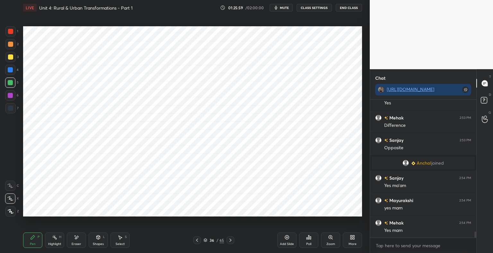
click at [286, 241] on div "Add Slide" at bounding box center [286, 240] width 19 height 15
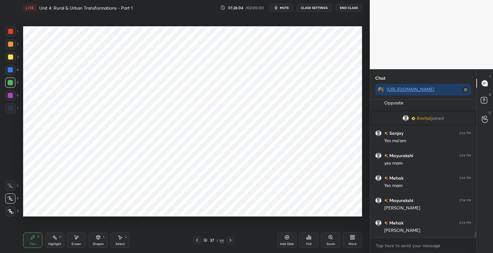
scroll to position [3072, 0]
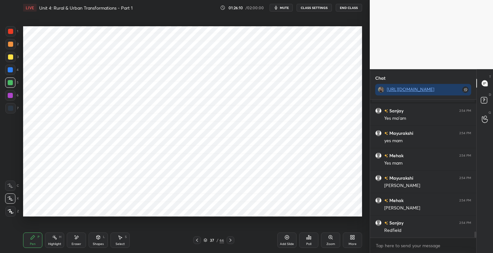
click at [15, 111] on div "7" at bounding box center [11, 108] width 13 height 10
click at [11, 71] on div at bounding box center [10, 69] width 5 height 5
click at [13, 32] on div at bounding box center [10, 31] width 5 height 5
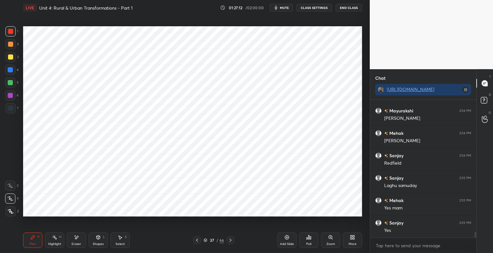
click at [13, 109] on div at bounding box center [10, 108] width 5 height 5
click at [13, 31] on div at bounding box center [10, 31] width 10 height 10
click at [12, 111] on div at bounding box center [10, 108] width 5 height 5
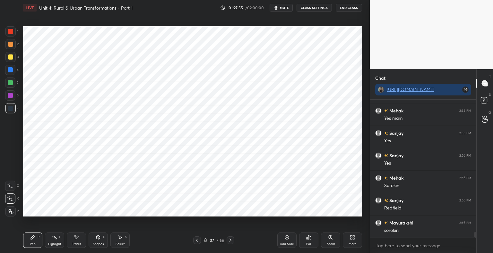
scroll to position [3251, 0]
click at [14, 61] on div at bounding box center [10, 57] width 10 height 10
click at [98, 237] on icon at bounding box center [99, 237] width 4 height 1
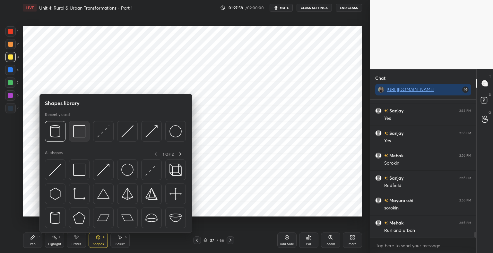
click at [74, 132] on img at bounding box center [79, 131] width 12 height 12
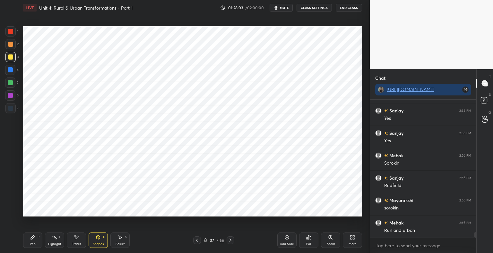
scroll to position [3274, 0]
click at [9, 35] on div at bounding box center [10, 31] width 10 height 10
click at [36, 238] on div "Pen P" at bounding box center [32, 240] width 19 height 15
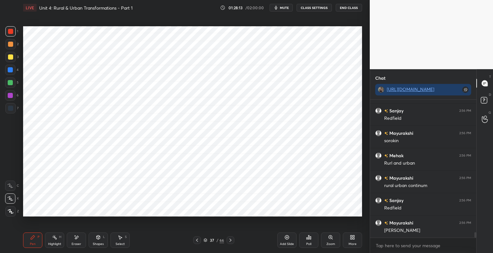
click at [14, 108] on div at bounding box center [10, 108] width 10 height 10
click at [13, 35] on div at bounding box center [10, 31] width 10 height 10
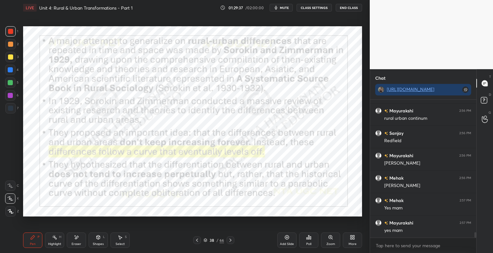
scroll to position [3401, 0]
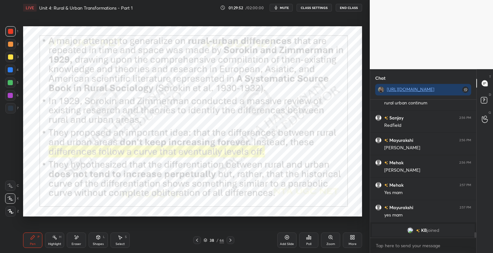
click at [98, 243] on div "Shapes" at bounding box center [98, 244] width 11 height 3
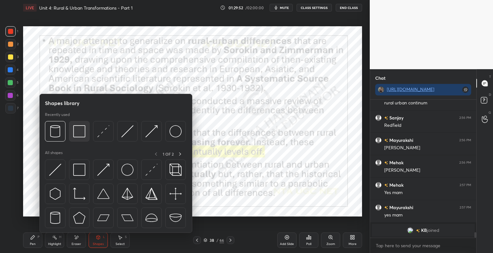
click at [81, 134] on img at bounding box center [79, 131] width 12 height 12
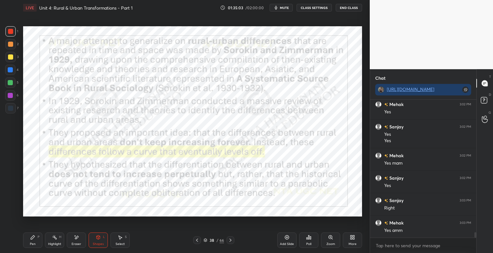
scroll to position [3412, 0]
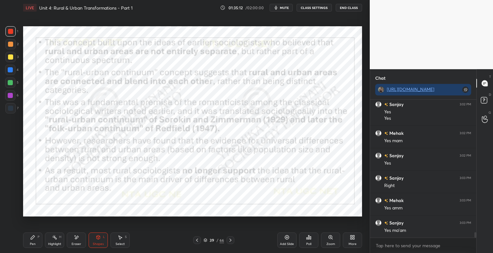
click at [98, 243] on div "Shapes" at bounding box center [98, 244] width 11 height 3
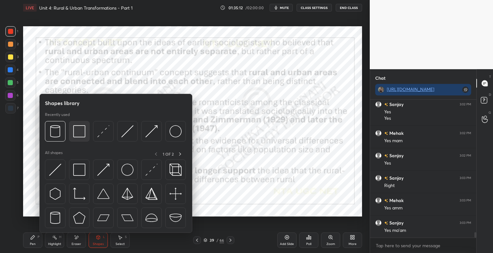
click at [84, 138] on div at bounding box center [79, 131] width 21 height 21
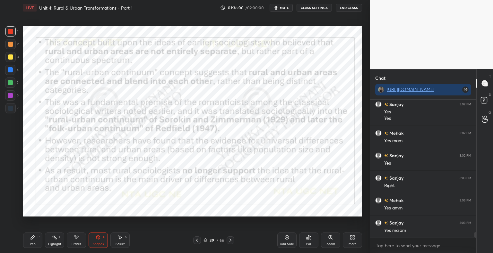
click at [33, 240] on icon at bounding box center [32, 237] width 5 height 5
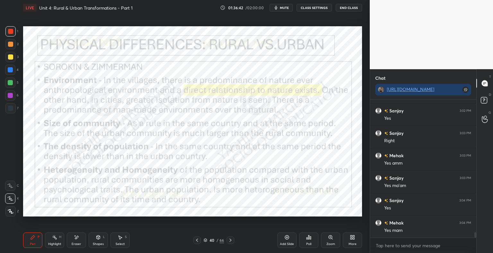
click at [206, 240] on icon at bounding box center [205, 240] width 3 height 2
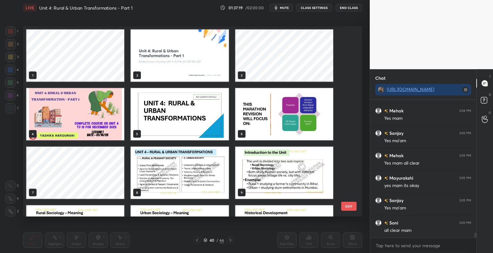
scroll to position [3591, 0]
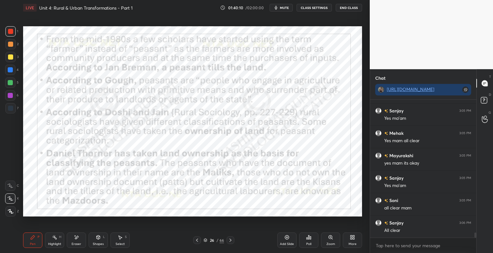
click at [106, 240] on div "Shapes L" at bounding box center [98, 240] width 19 height 15
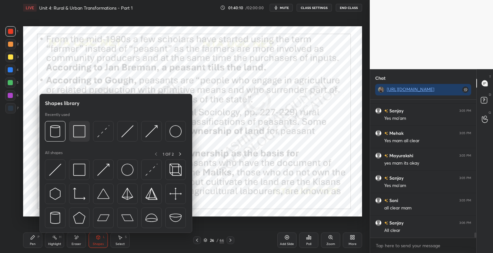
click at [79, 134] on img at bounding box center [79, 131] width 12 height 12
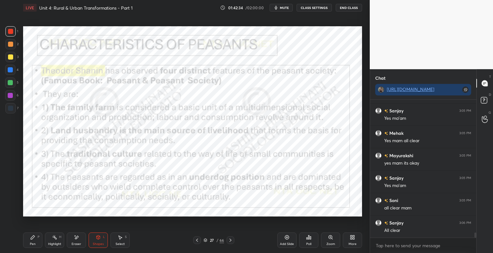
scroll to position [3614, 0]
click at [98, 243] on div "Shapes" at bounding box center [98, 244] width 11 height 3
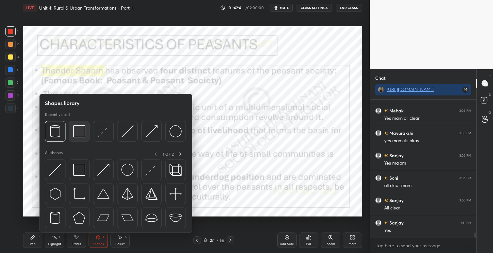
click at [85, 138] on div at bounding box center [79, 131] width 21 height 21
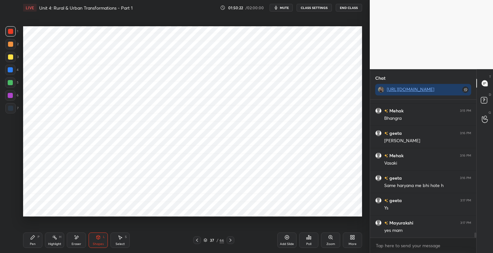
scroll to position [3722, 0]
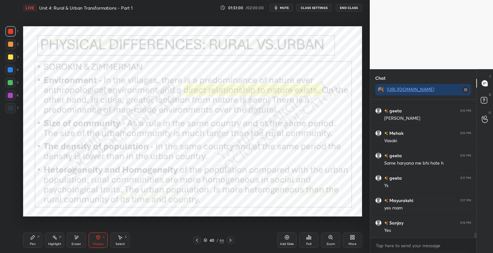
click at [104, 241] on div "Shapes L" at bounding box center [98, 240] width 19 height 15
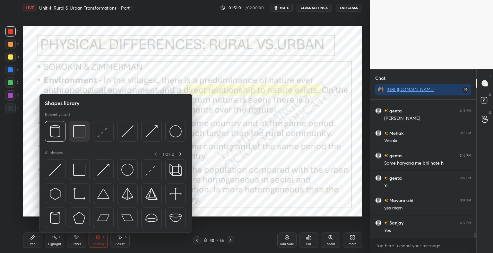
click at [82, 135] on img at bounding box center [79, 131] width 12 height 12
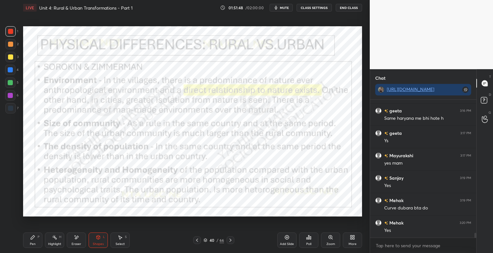
scroll to position [3774, 0]
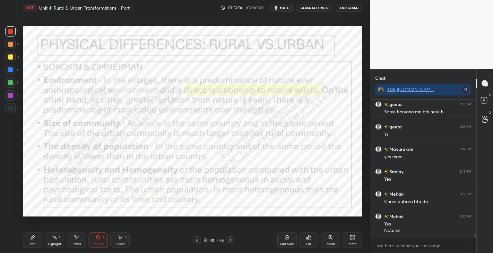
click at [99, 242] on div "Shapes L" at bounding box center [98, 240] width 19 height 15
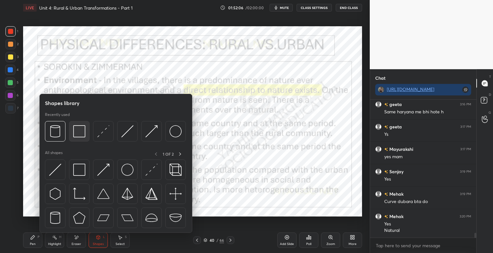
click at [82, 133] on img at bounding box center [79, 131] width 12 height 12
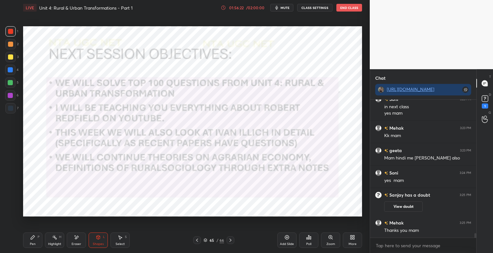
scroll to position [3982, 0]
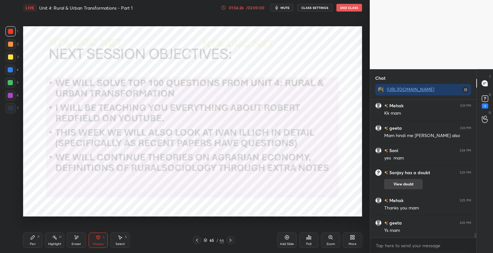
click at [401, 185] on button "View doubt" at bounding box center [403, 184] width 38 height 10
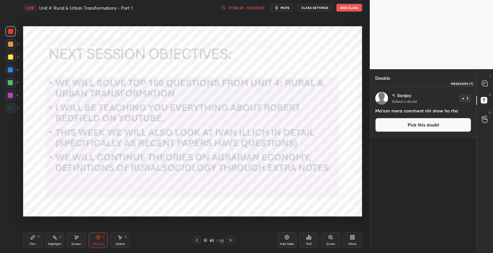
click at [487, 83] on icon at bounding box center [484, 84] width 6 height 6
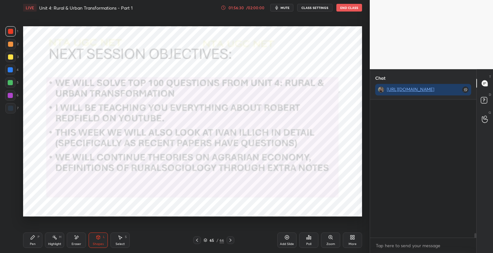
scroll to position [136, 104]
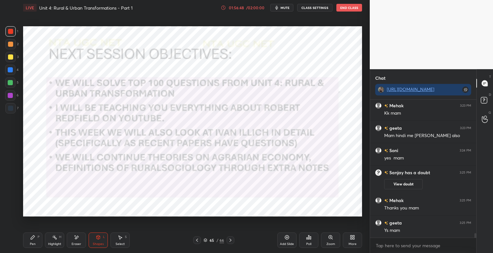
click at [360, 9] on button "End Class" at bounding box center [349, 8] width 26 height 8
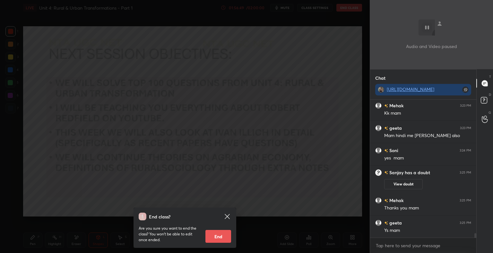
click at [217, 236] on button "End" at bounding box center [218, 236] width 26 height 13
type textarea "x"
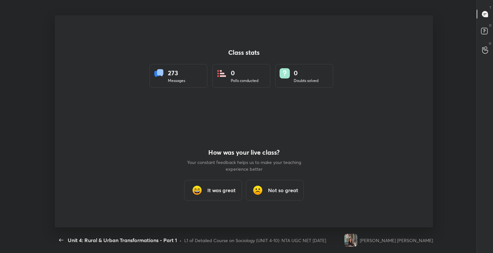
scroll to position [0, 0]
click at [60, 243] on icon "button" at bounding box center [61, 241] width 8 height 8
